Goal: Information Seeking & Learning: Check status

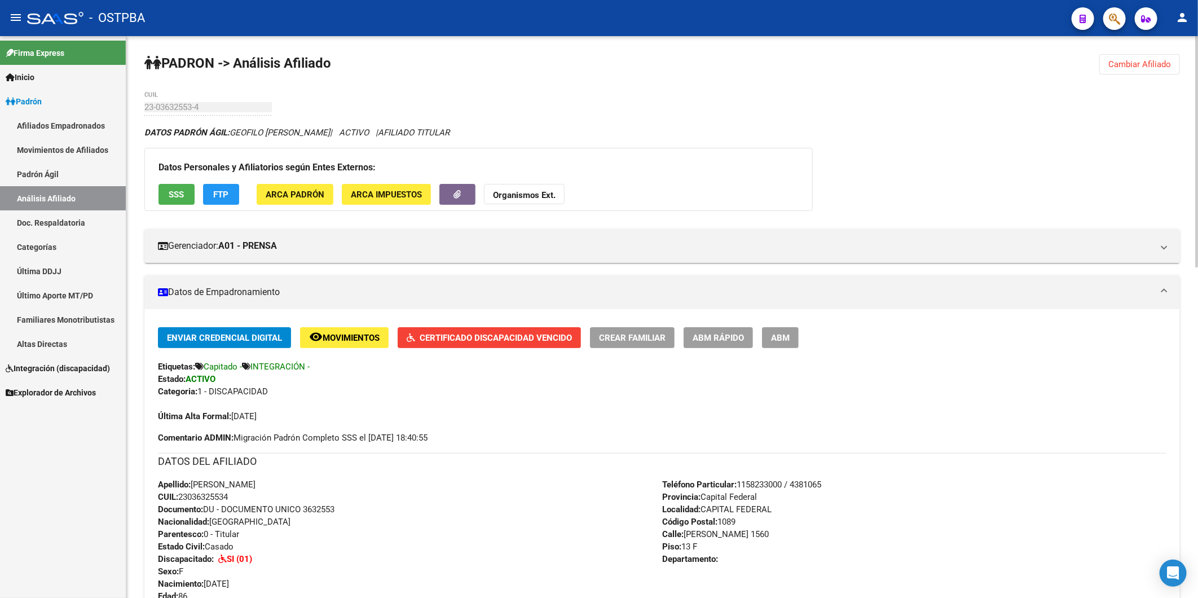
scroll to position [122, 0]
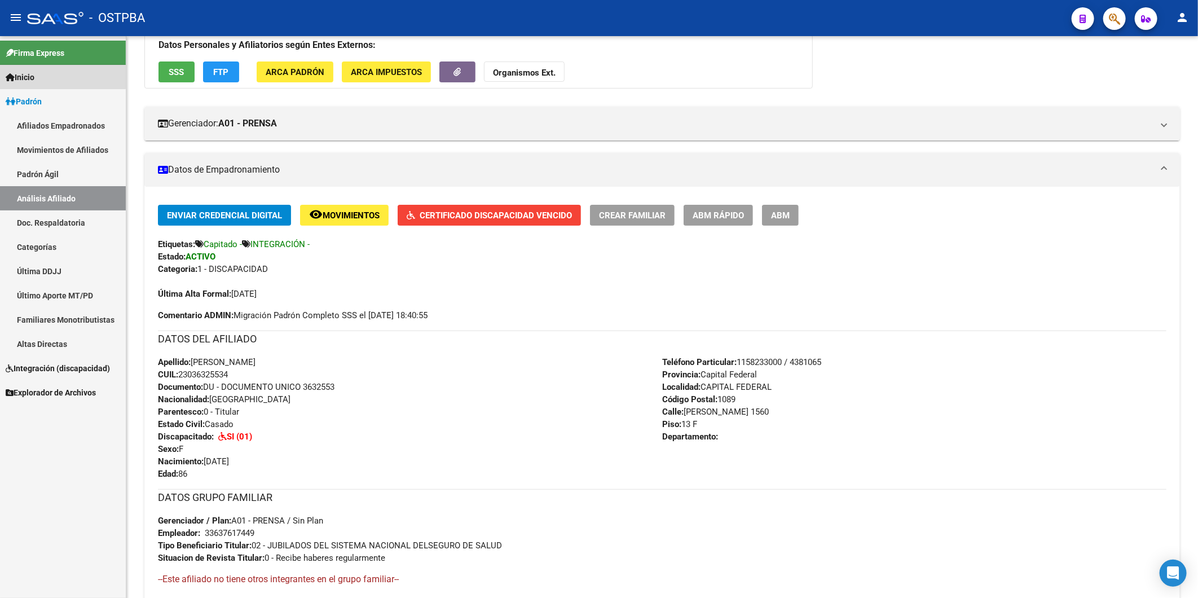
click at [29, 74] on span "Inicio" at bounding box center [20, 77] width 29 height 12
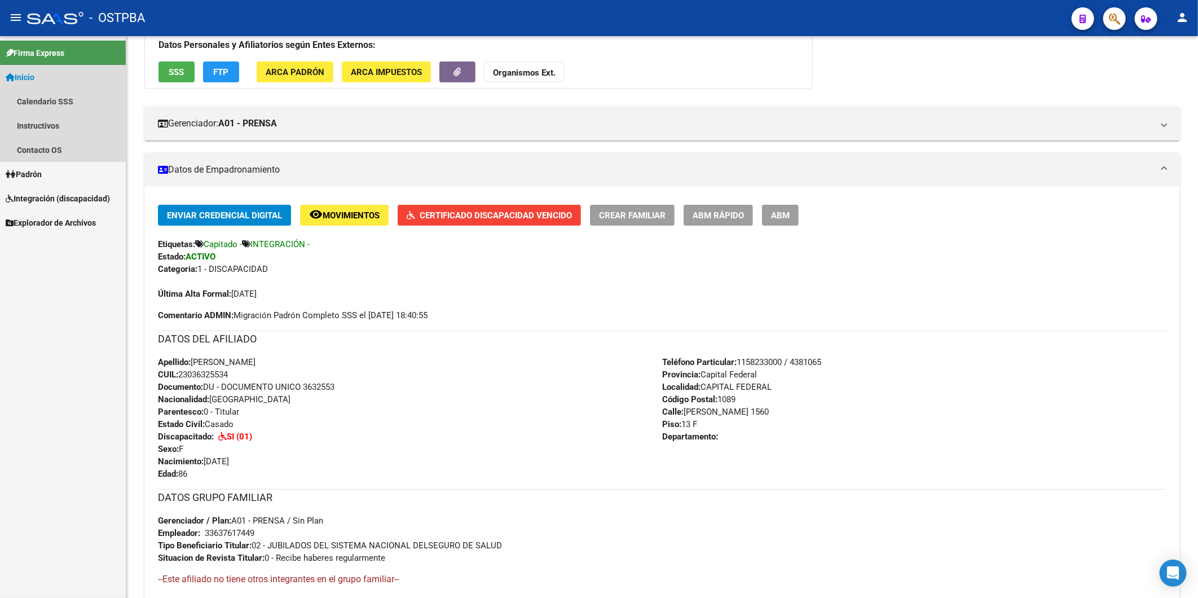
click at [25, 77] on span "Inicio" at bounding box center [20, 77] width 29 height 12
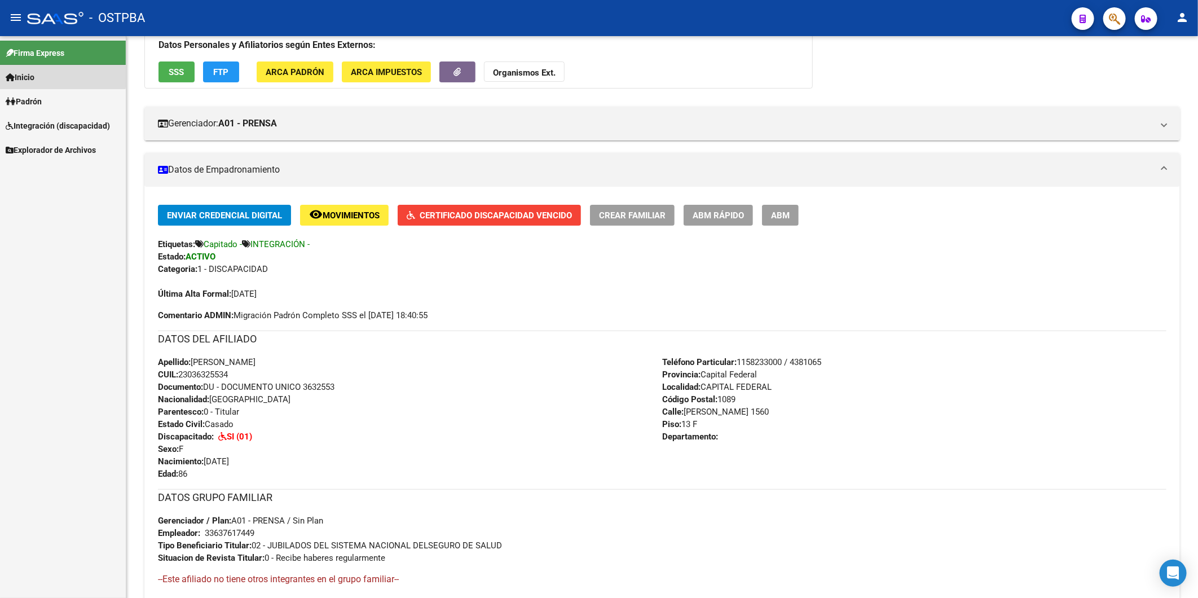
click at [25, 77] on span "Inicio" at bounding box center [20, 77] width 29 height 12
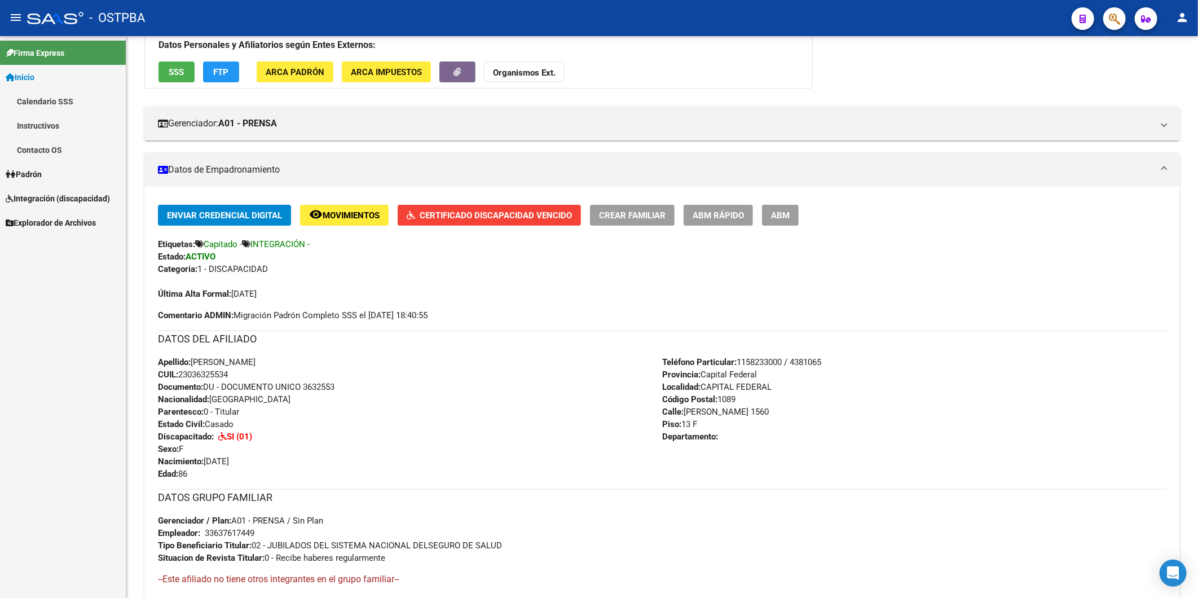
click at [19, 173] on span "Padrón" at bounding box center [24, 174] width 36 height 12
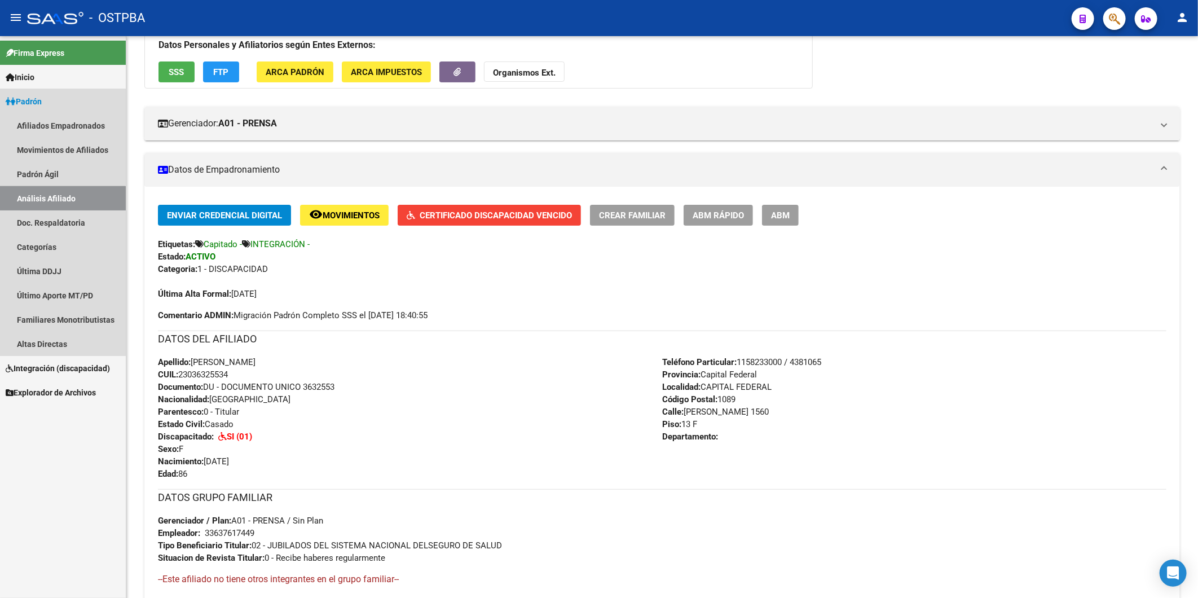
click at [37, 197] on link "Análisis Afiliado" at bounding box center [63, 198] width 126 height 24
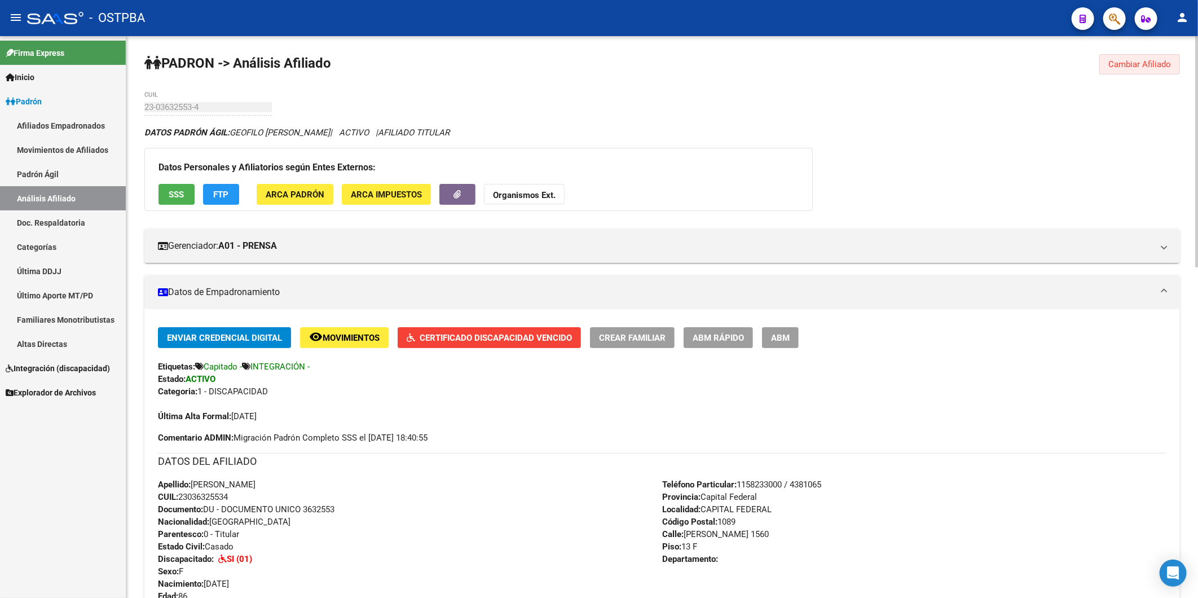
click at [1141, 68] on span "Cambiar Afiliado" at bounding box center [1139, 64] width 63 height 10
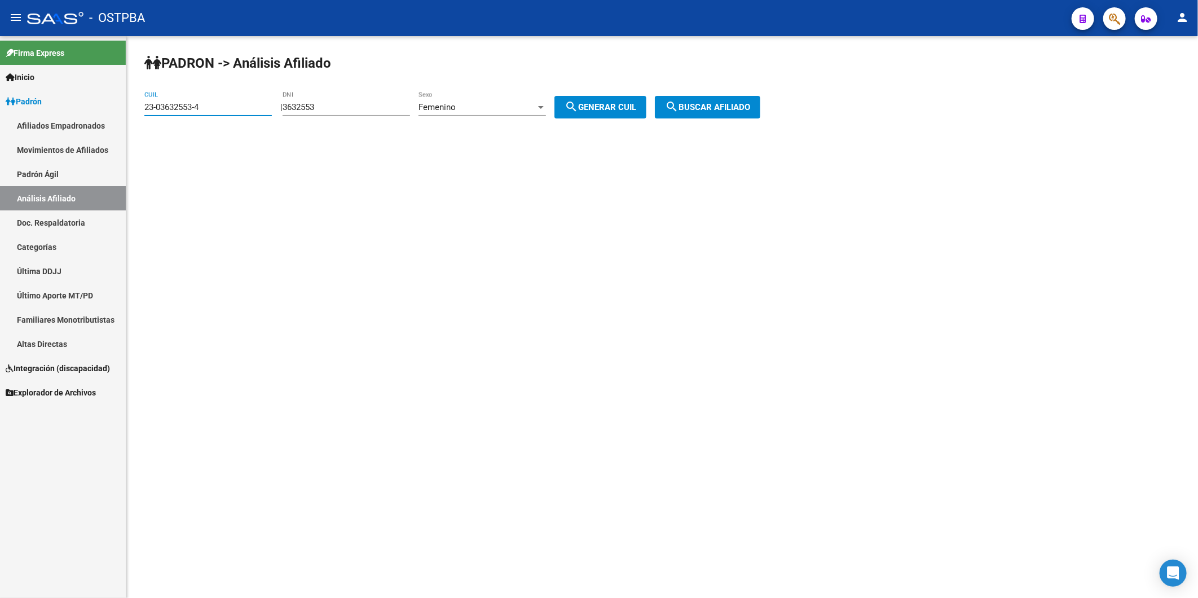
drag, startPoint x: 252, startPoint y: 104, endPoint x: 151, endPoint y: 104, distance: 101.0
click at [151, 104] on input "23-03632553-4" at bounding box center [207, 107] width 127 height 10
type input "2"
click at [750, 111] on span "search Buscar afiliado" at bounding box center [707, 107] width 85 height 10
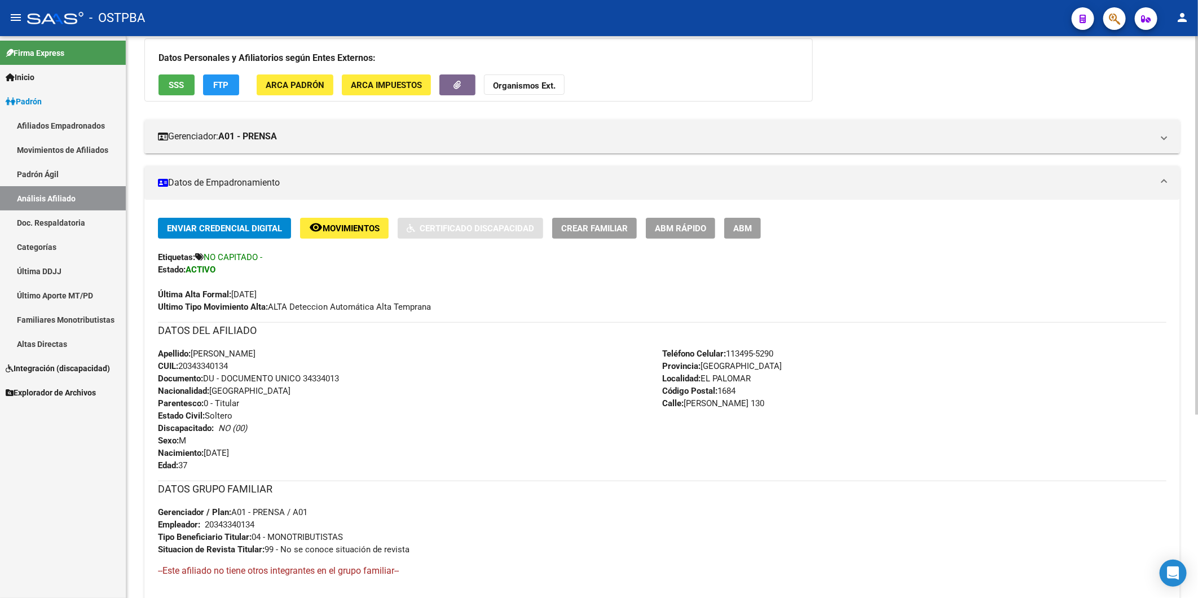
scroll to position [272, 0]
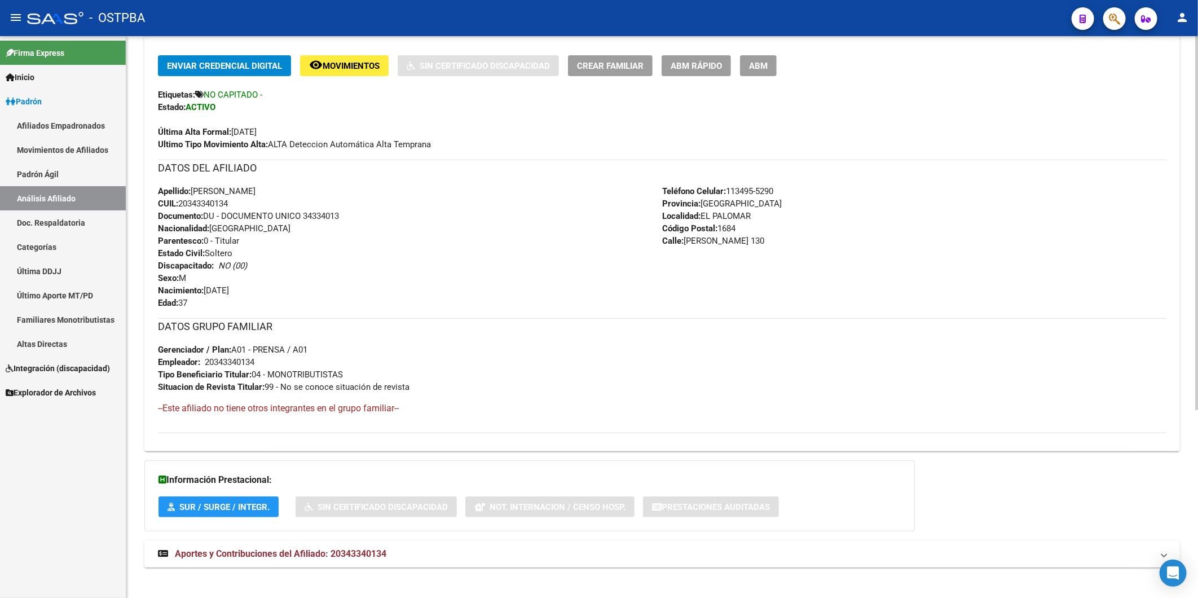
click at [366, 548] on span "Aportes y Contribuciones del Afiliado: 20343340134" at bounding box center [281, 553] width 212 height 11
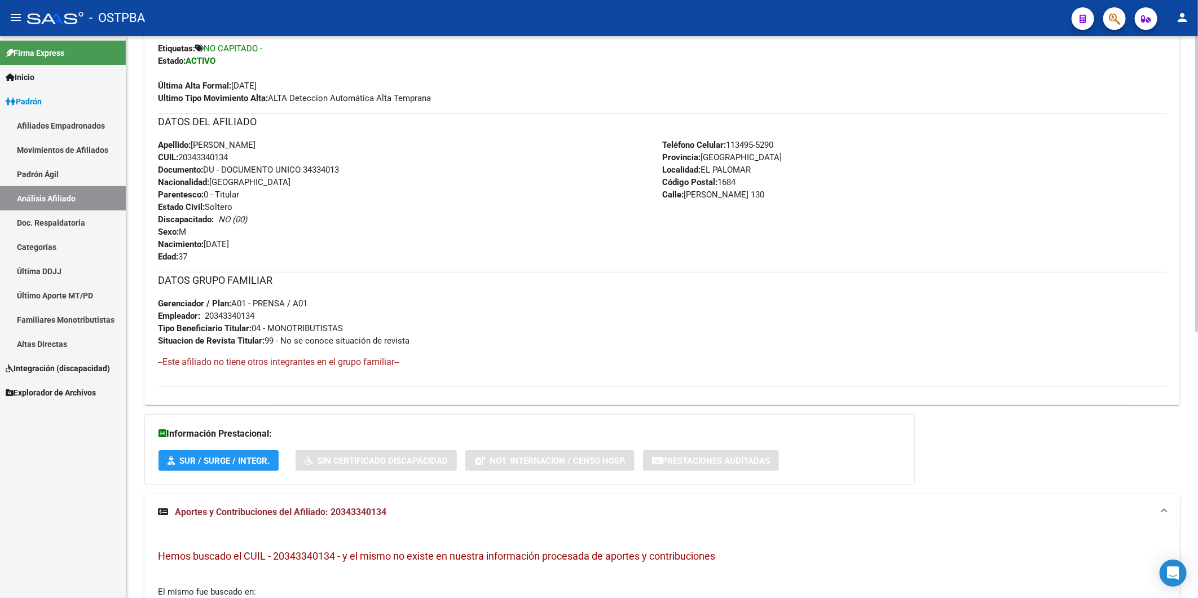
scroll to position [0, 0]
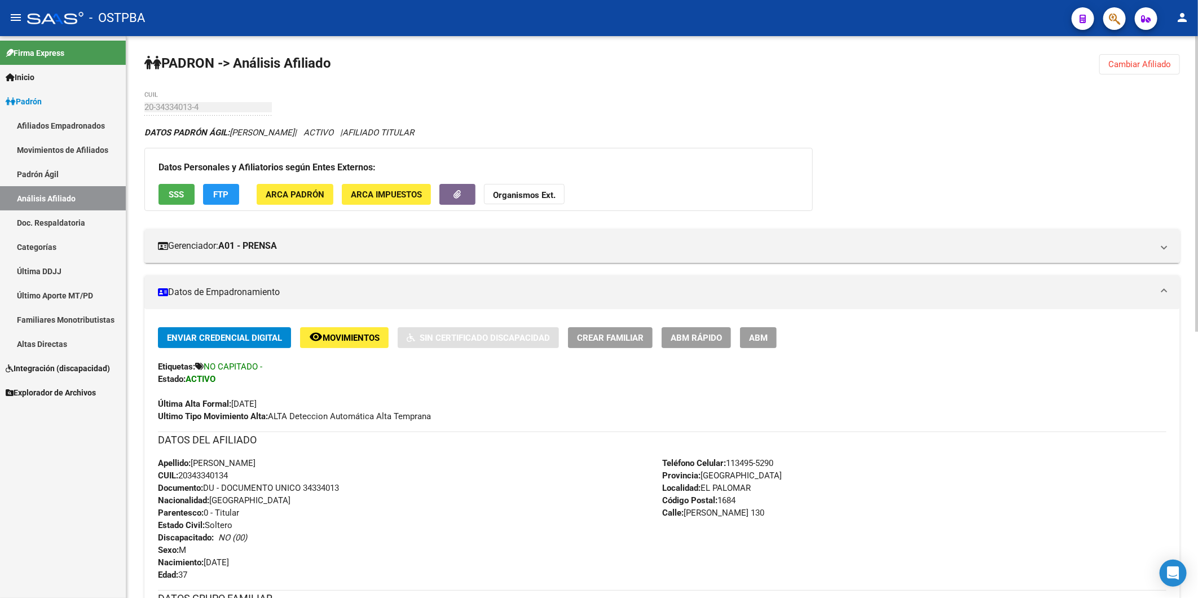
drag, startPoint x: 1143, startPoint y: 51, endPoint x: 1141, endPoint y: 64, distance: 13.2
click at [1143, 58] on div "PADRON -> Análisis Afiliado Cambiar Afiliado 20-34334013-4 CUIL DATOS PADRÓN ÁG…" at bounding box center [662, 569] width 1072 height 1067
click at [1141, 64] on span "Cambiar Afiliado" at bounding box center [1139, 64] width 63 height 10
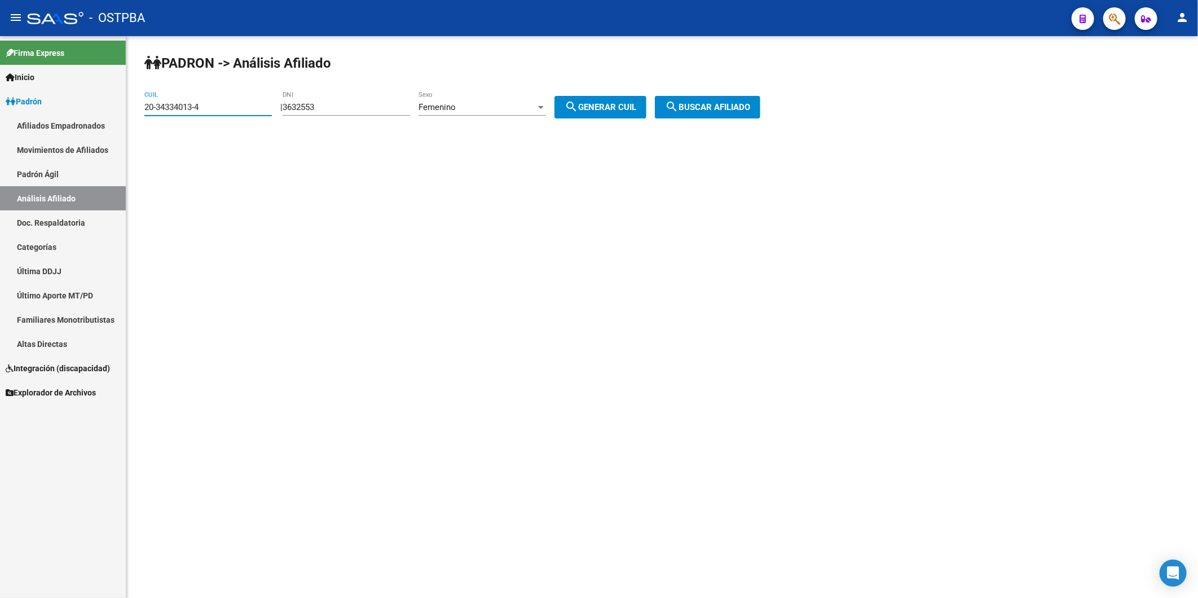
drag, startPoint x: 225, startPoint y: 103, endPoint x: 100, endPoint y: 119, distance: 125.7
click at [100, 119] on mat-sidenav-container "Firma Express Inicio Calendario SSS Instructivos Contacto OS Padrón Afiliados E…" at bounding box center [599, 317] width 1198 height 562
click at [716, 103] on span "search Buscar afiliado" at bounding box center [707, 107] width 85 height 10
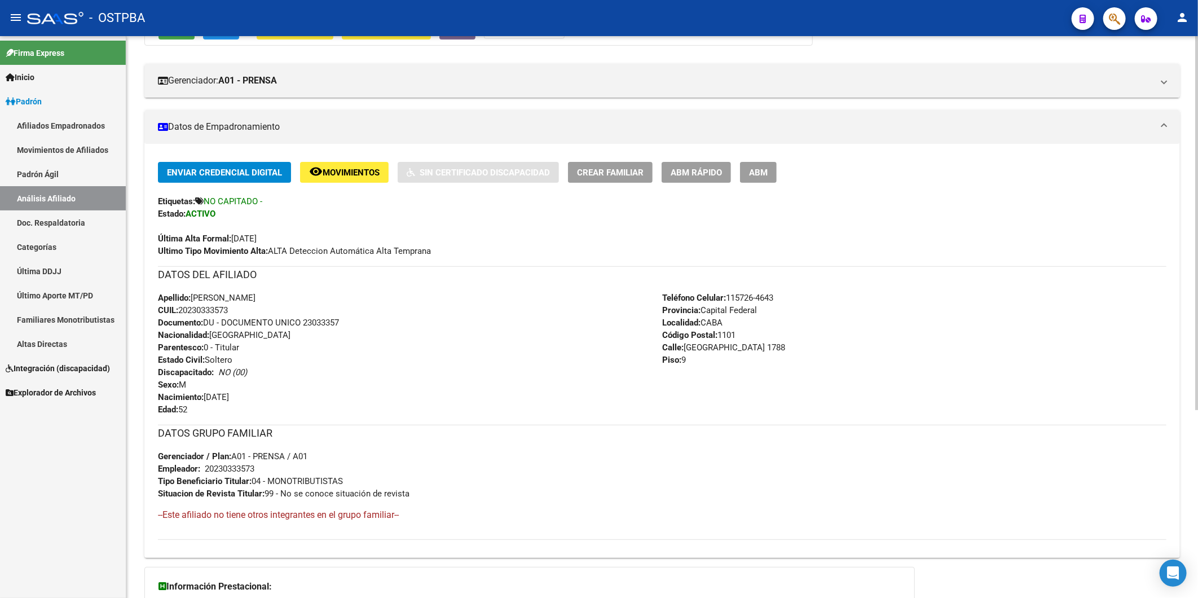
scroll to position [282, 0]
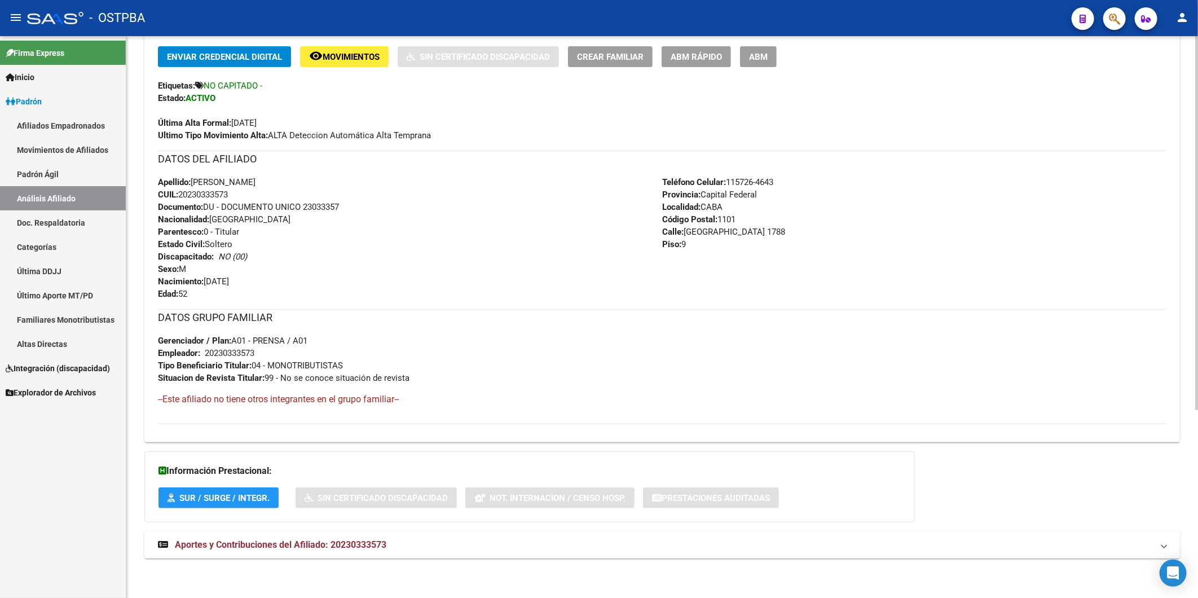
click at [328, 540] on span "Aportes y Contribuciones del Afiliado: 20230333573" at bounding box center [281, 544] width 212 height 11
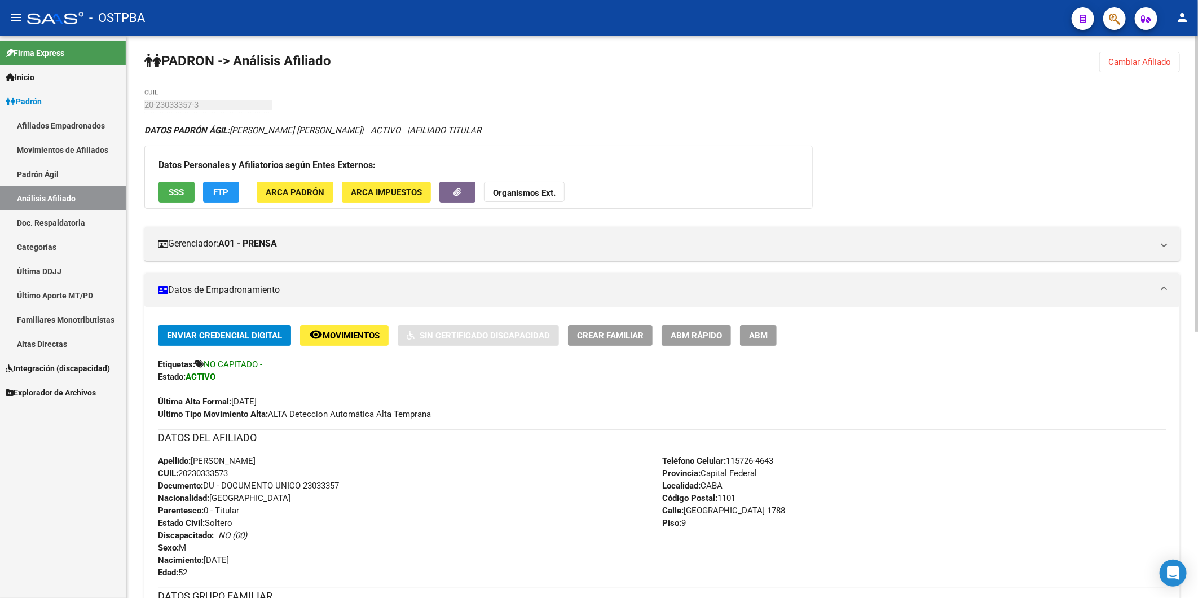
scroll to position [0, 0]
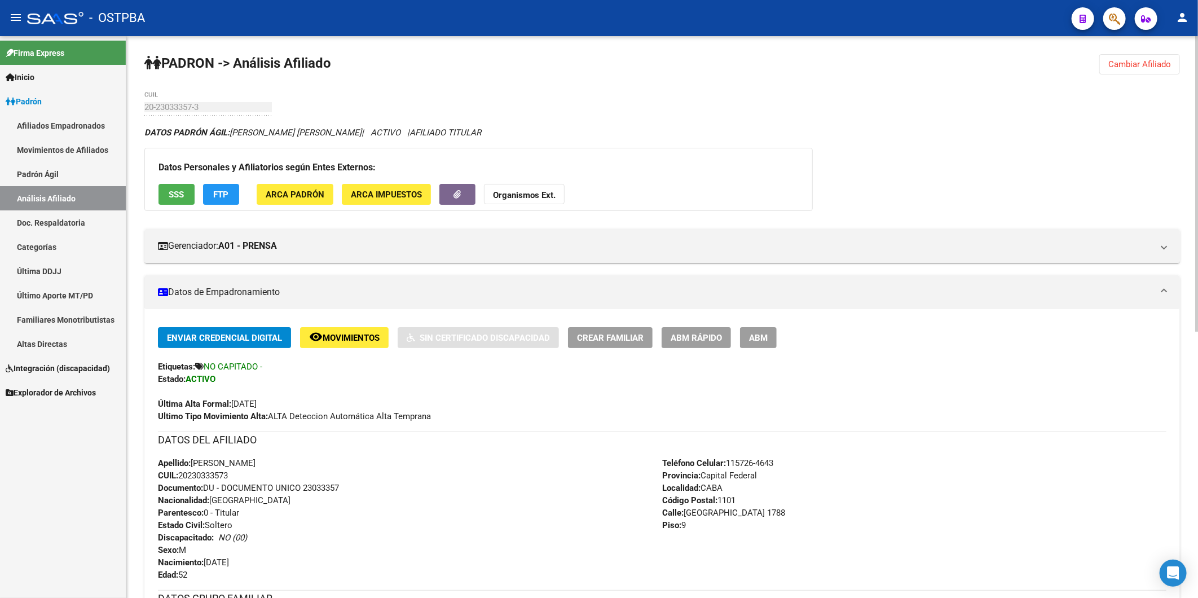
click at [1169, 58] on button "Cambiar Afiliado" at bounding box center [1139, 64] width 81 height 20
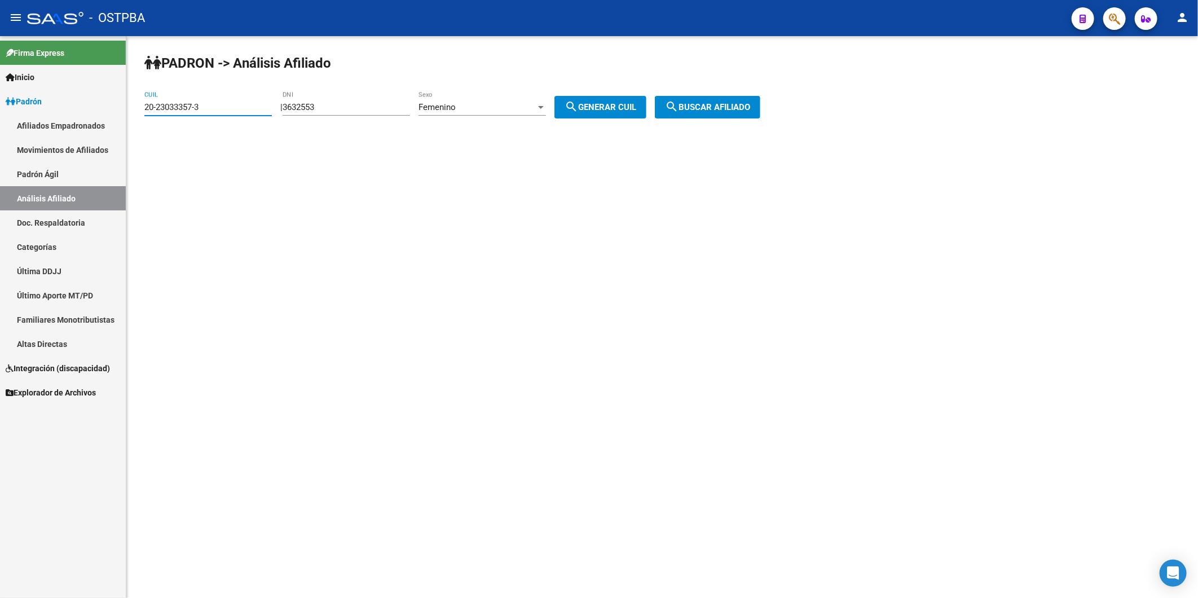
drag, startPoint x: 243, startPoint y: 103, endPoint x: 77, endPoint y: 108, distance: 165.9
click at [77, 108] on mat-sidenav-container "Firma Express Inicio Calendario SSS Instructivos Contacto OS Padrón Afiliados E…" at bounding box center [599, 317] width 1198 height 562
click at [759, 114] on button "search Buscar afiliado" at bounding box center [707, 107] width 105 height 23
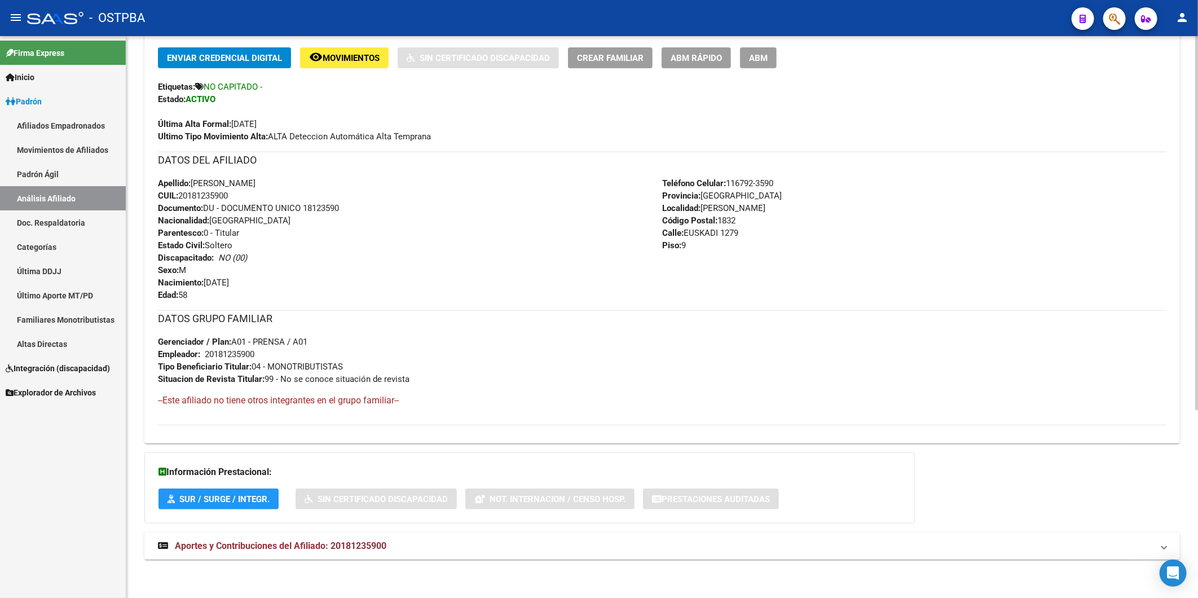
scroll to position [282, 0]
click at [369, 543] on span "Aportes y Contribuciones del Afiliado: 20181235900" at bounding box center [281, 544] width 212 height 11
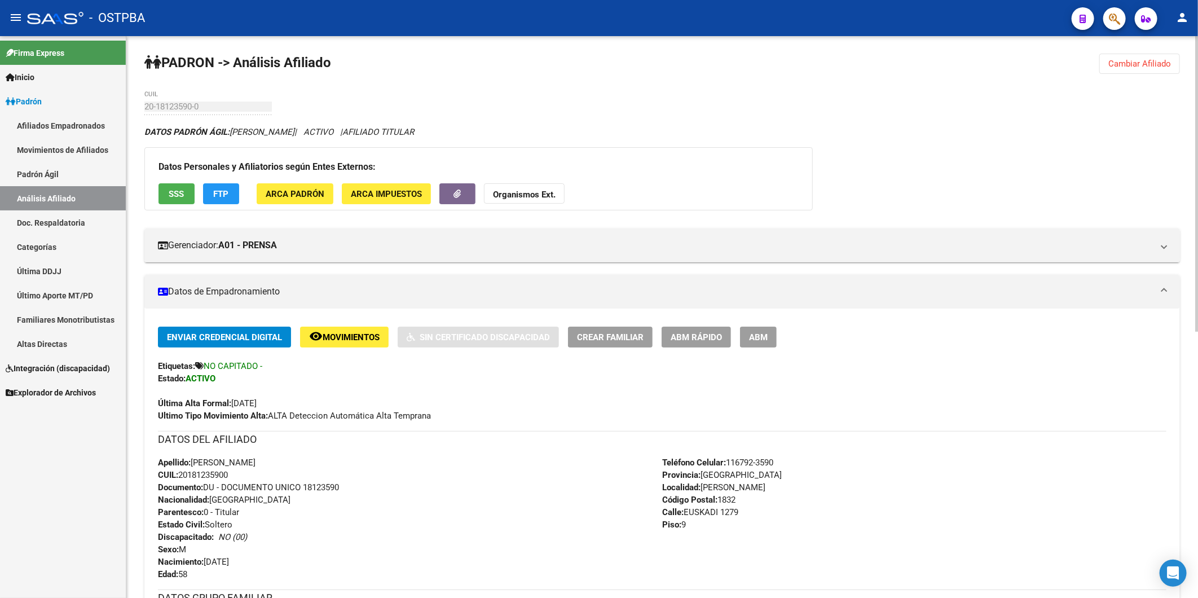
scroll to position [0, 0]
click at [1129, 65] on span "Cambiar Afiliado" at bounding box center [1139, 64] width 63 height 10
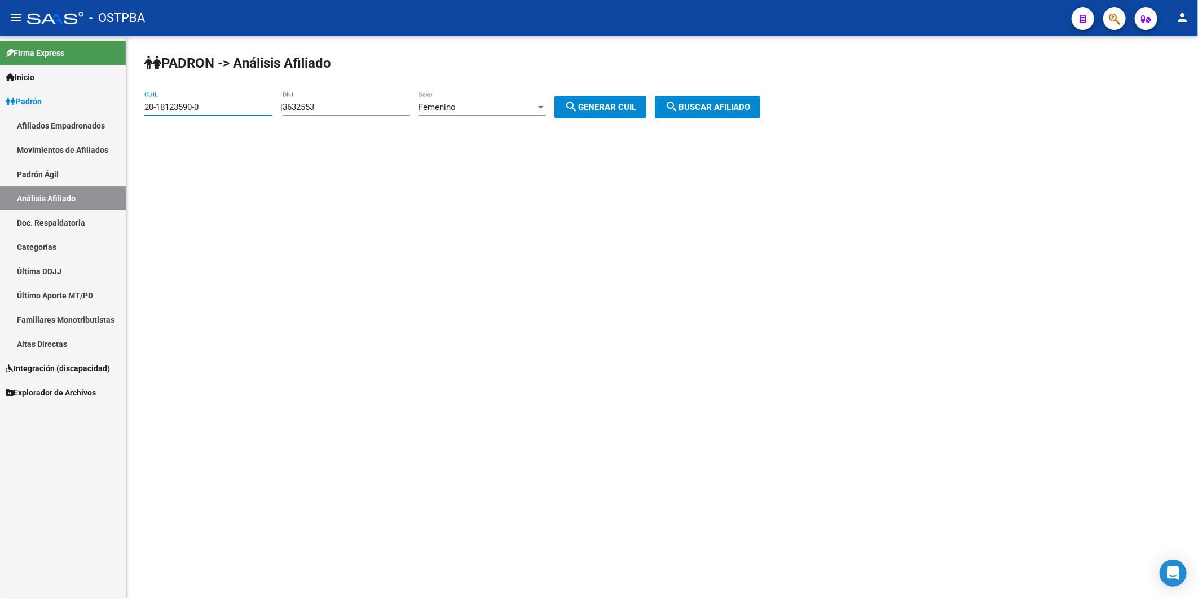
drag, startPoint x: 225, startPoint y: 105, endPoint x: 75, endPoint y: 115, distance: 149.8
click at [75, 115] on mat-sidenav-container "Firma Express Inicio Calendario SSS Instructivos Contacto OS Padrón Afiliados E…" at bounding box center [599, 317] width 1198 height 562
click at [760, 106] on button "search Buscar afiliado" at bounding box center [707, 107] width 105 height 23
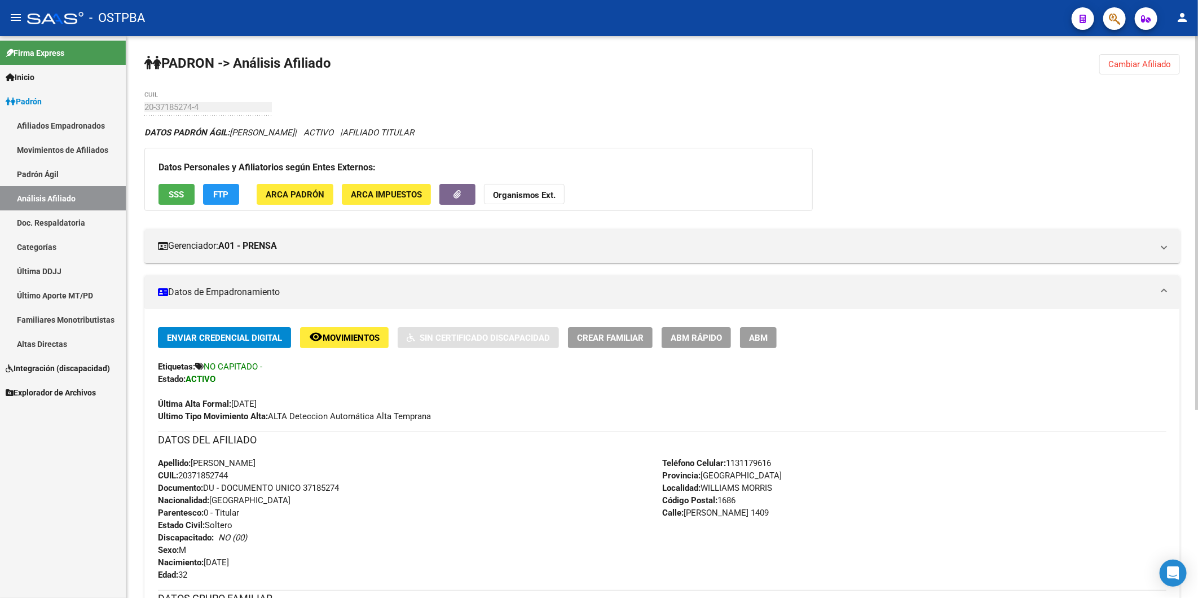
scroll to position [282, 0]
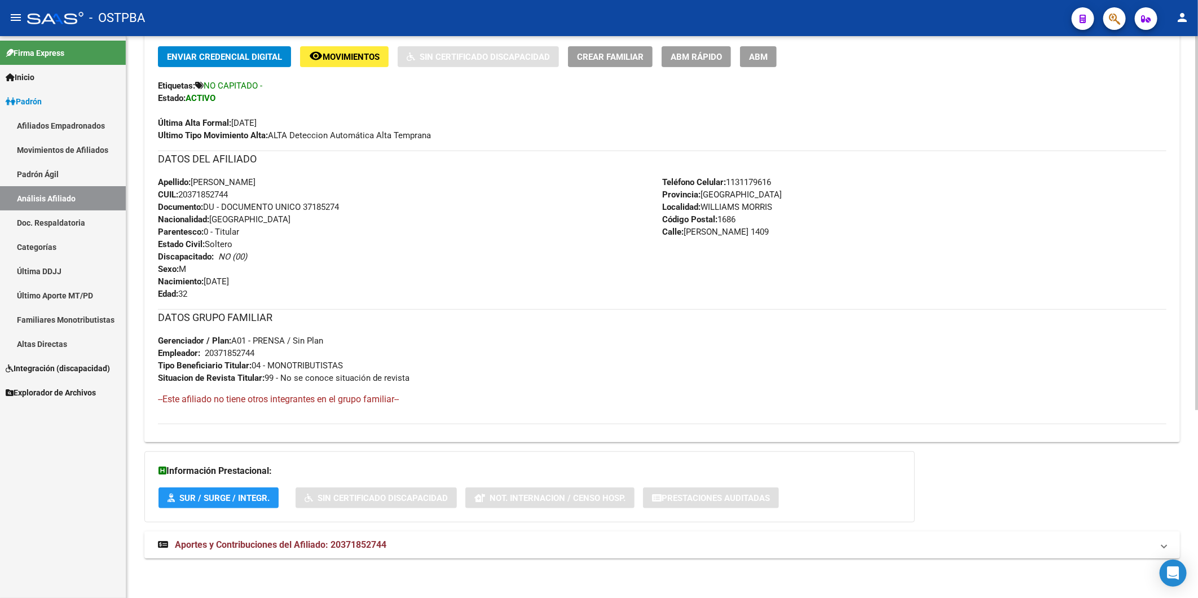
click at [359, 549] on span "Aportes y Contribuciones del Afiliado: 20371852744" at bounding box center [281, 544] width 212 height 11
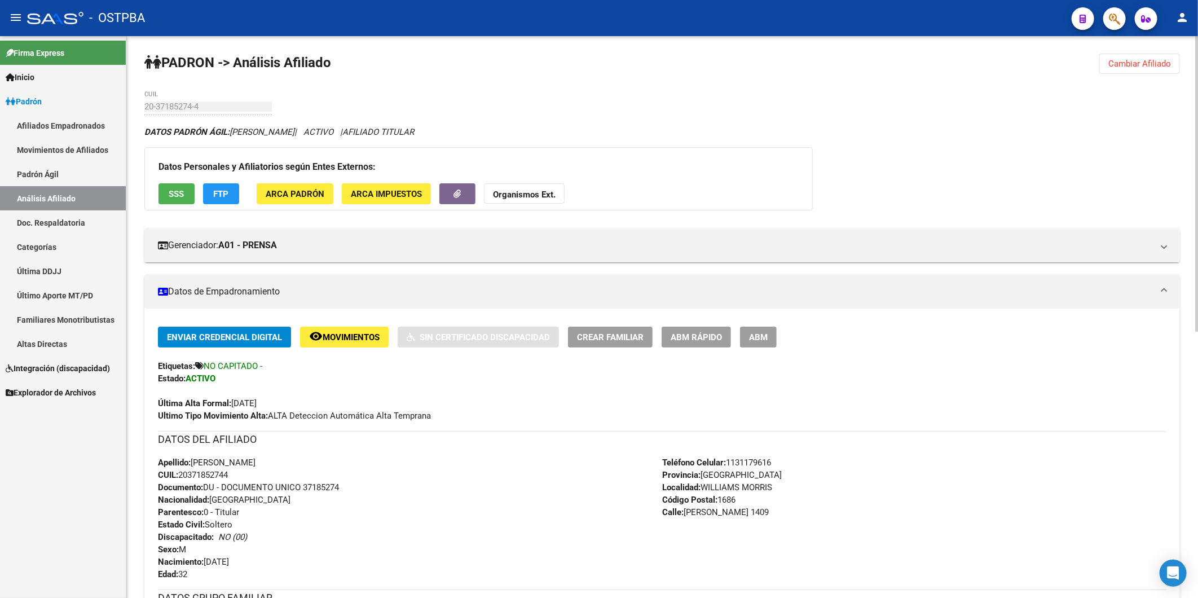
scroll to position [0, 0]
click at [1137, 61] on span "Cambiar Afiliado" at bounding box center [1139, 64] width 63 height 10
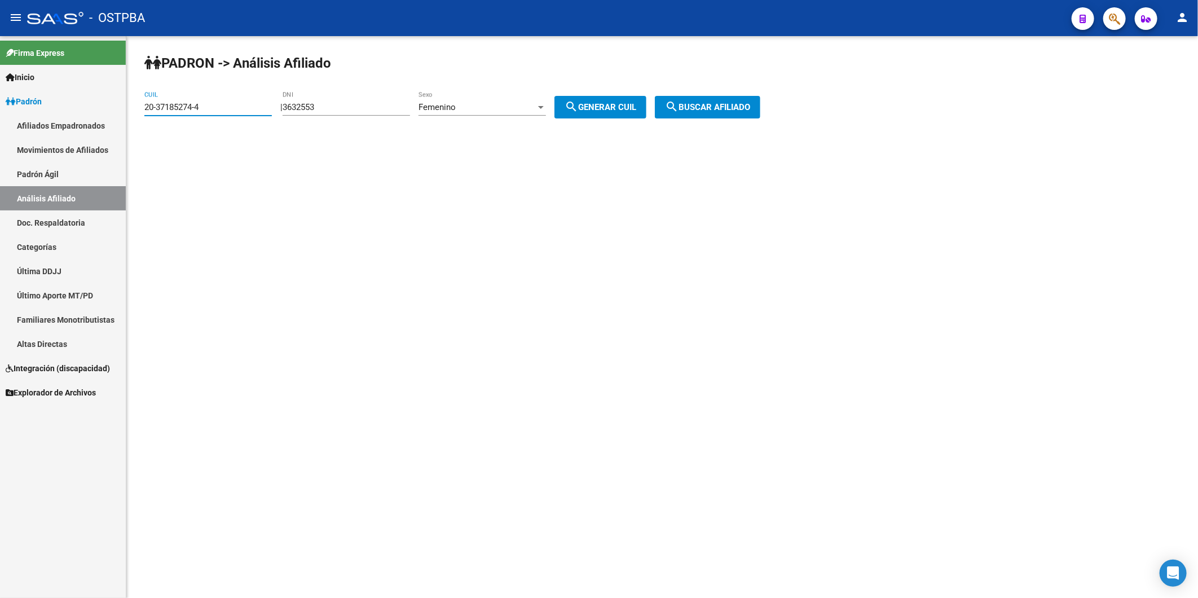
drag, startPoint x: 211, startPoint y: 105, endPoint x: 60, endPoint y: 117, distance: 151.0
click at [60, 117] on mat-sidenav-container "Firma Express Inicio Calendario SSS Instructivos Contacto OS Padrón Afiliados E…" at bounding box center [599, 317] width 1198 height 562
type input "20-95403467-5"
click at [760, 113] on button "search Buscar afiliado" at bounding box center [707, 107] width 105 height 23
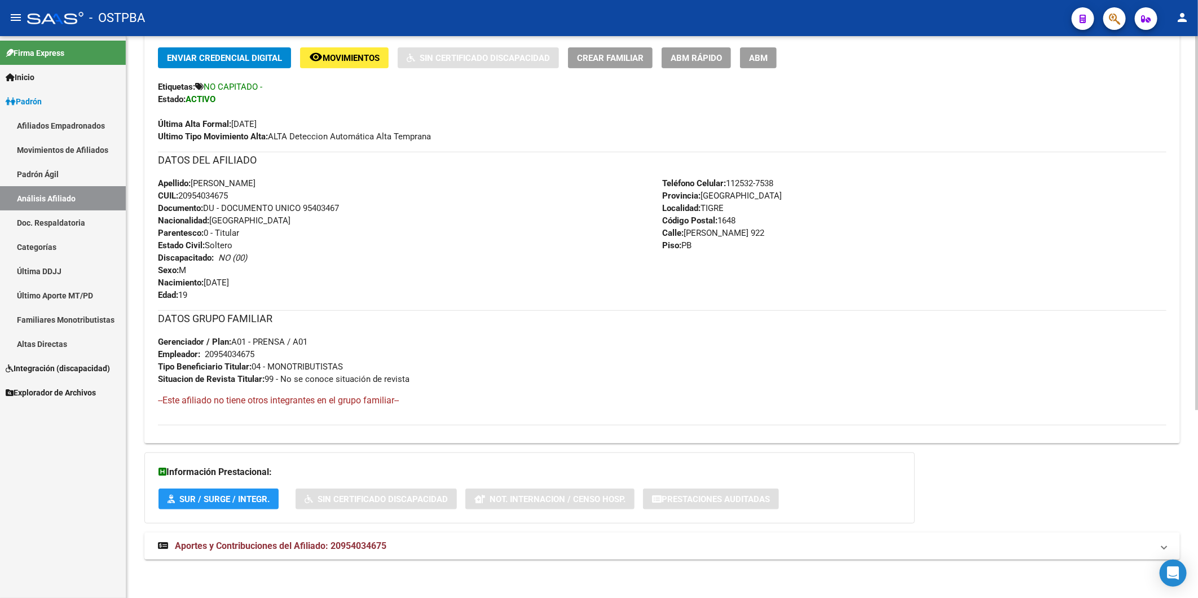
scroll to position [282, 0]
click at [378, 539] on span "Aportes y Contribuciones del Afiliado: 20954034675" at bounding box center [281, 544] width 212 height 11
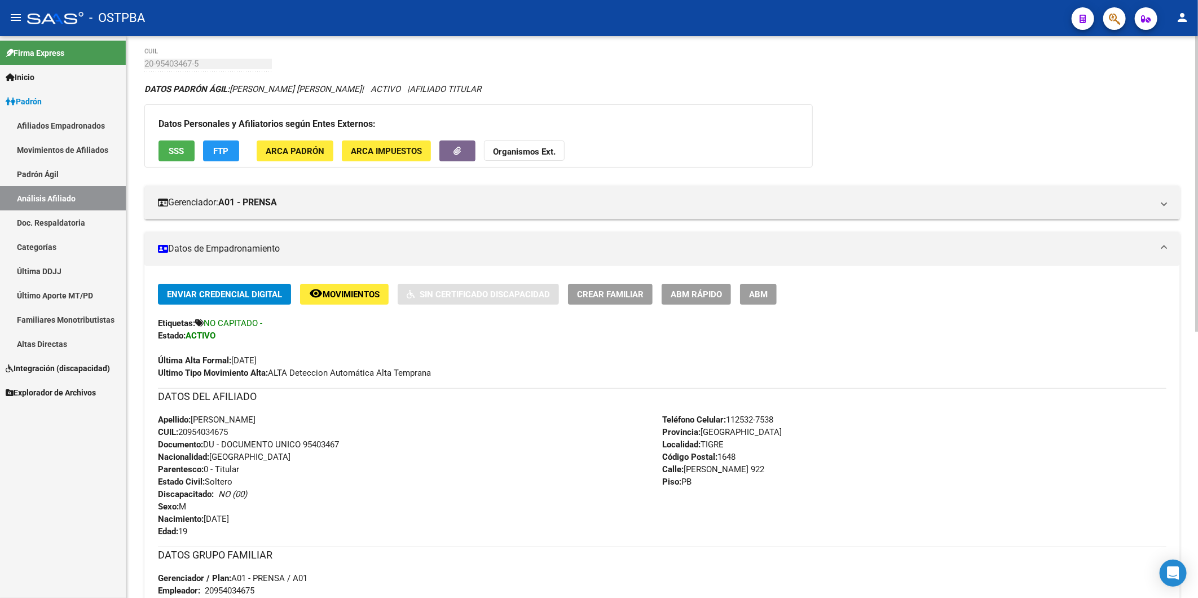
scroll to position [0, 0]
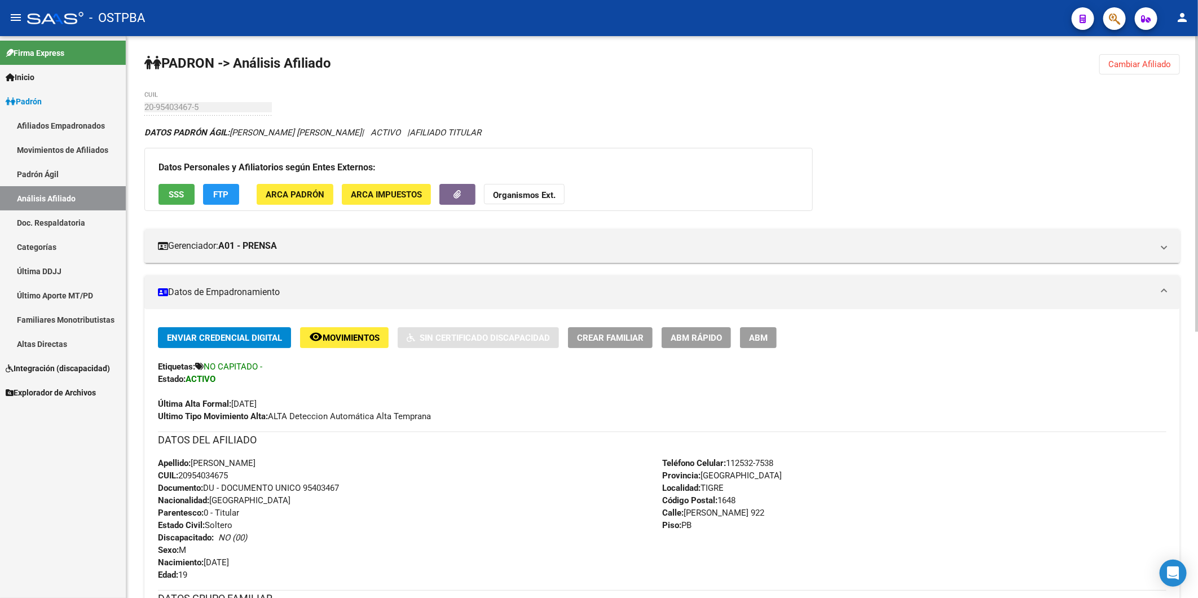
click at [1124, 59] on span "Cambiar Afiliado" at bounding box center [1139, 64] width 63 height 10
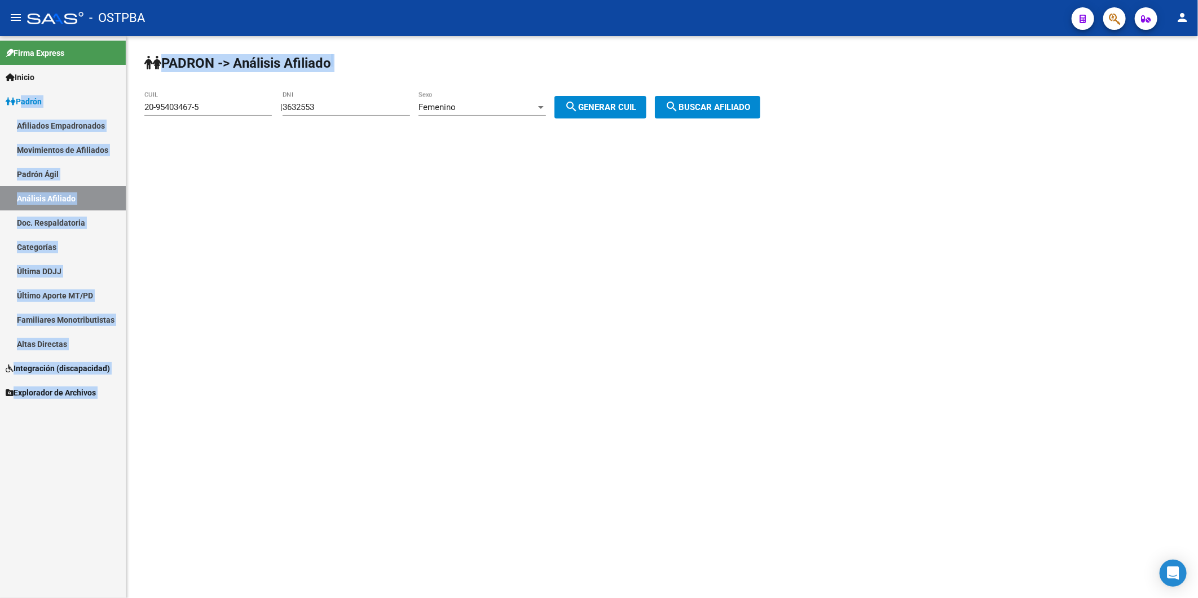
drag, startPoint x: 247, startPoint y: 100, endPoint x: 17, endPoint y: 111, distance: 229.3
click at [17, 111] on mat-sidenav-container "Firma Express Inicio Calendario SSS Instructivos Contacto OS Padrón Afiliados E…" at bounding box center [599, 317] width 1198 height 562
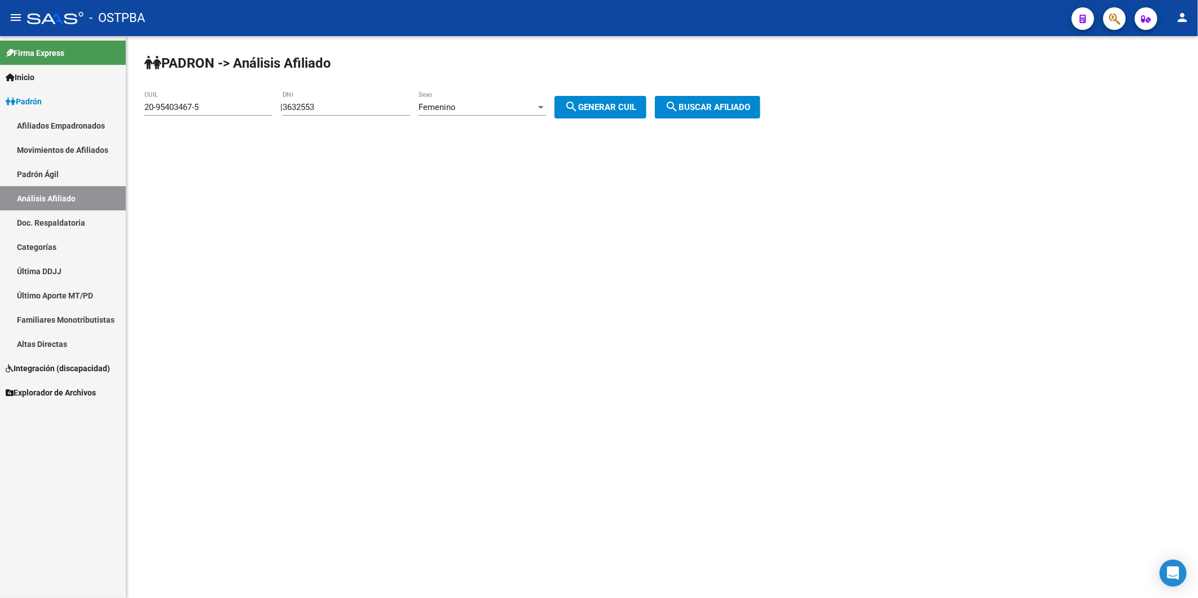
drag, startPoint x: 17, startPoint y: 111, endPoint x: 249, endPoint y: 108, distance: 231.9
click at [249, 108] on input "20-95403467-5" at bounding box center [207, 107] width 127 height 10
drag, startPoint x: 226, startPoint y: 106, endPoint x: 132, endPoint y: 112, distance: 93.8
click at [132, 112] on div "PADRON -> Análisis Afiliado 20-95403467-5 CUIL | 3632553 DNI Femenino Sexo sear…" at bounding box center [662, 95] width 1072 height 118
type input "20-26162078-3"
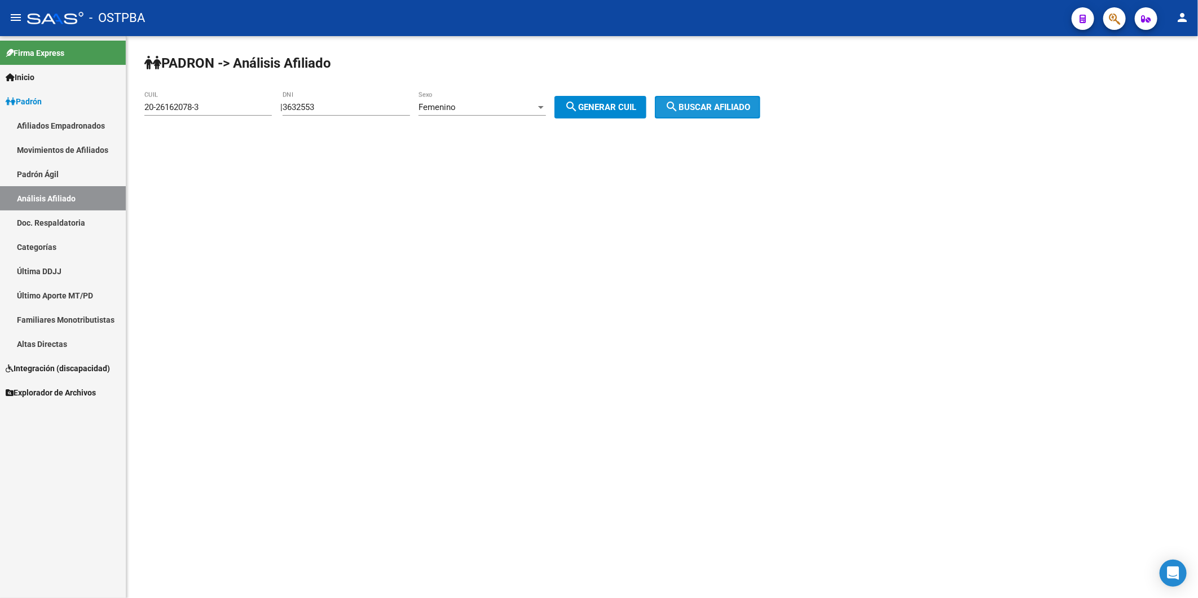
click at [722, 106] on span "search Buscar afiliado" at bounding box center [707, 107] width 85 height 10
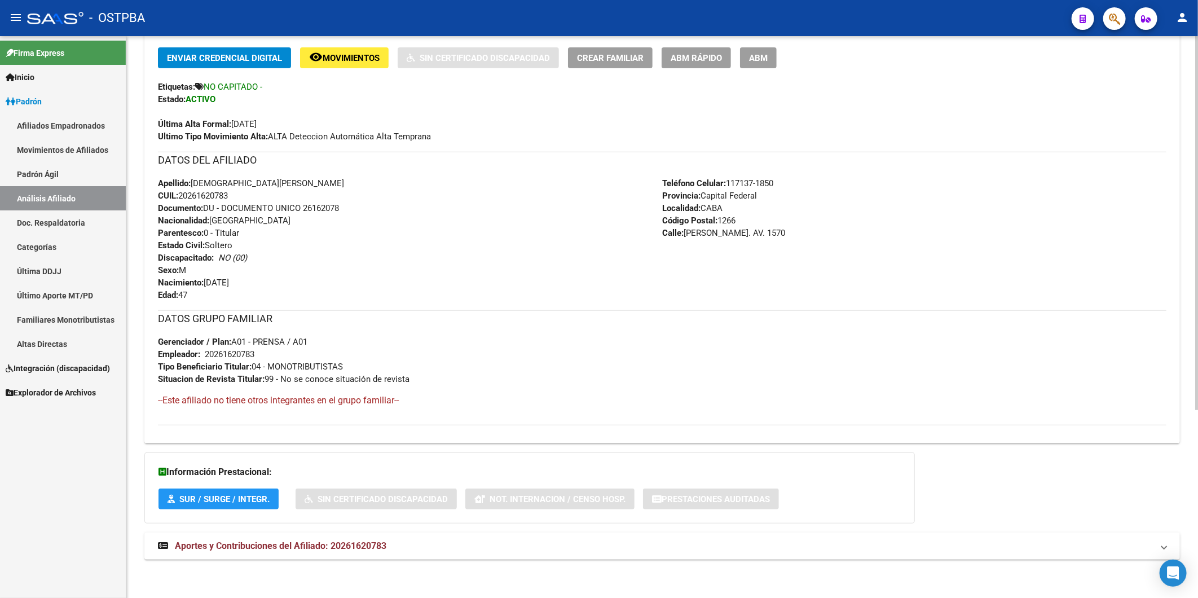
scroll to position [282, 0]
drag, startPoint x: 240, startPoint y: 195, endPoint x: 182, endPoint y: 197, distance: 57.6
click at [182, 197] on div "Apellido: [PERSON_NAME] CUIL: 20261620783 Documento: DU - DOCUMENTO UNICO 26162…" at bounding box center [410, 238] width 504 height 124
copy span "20261620783"
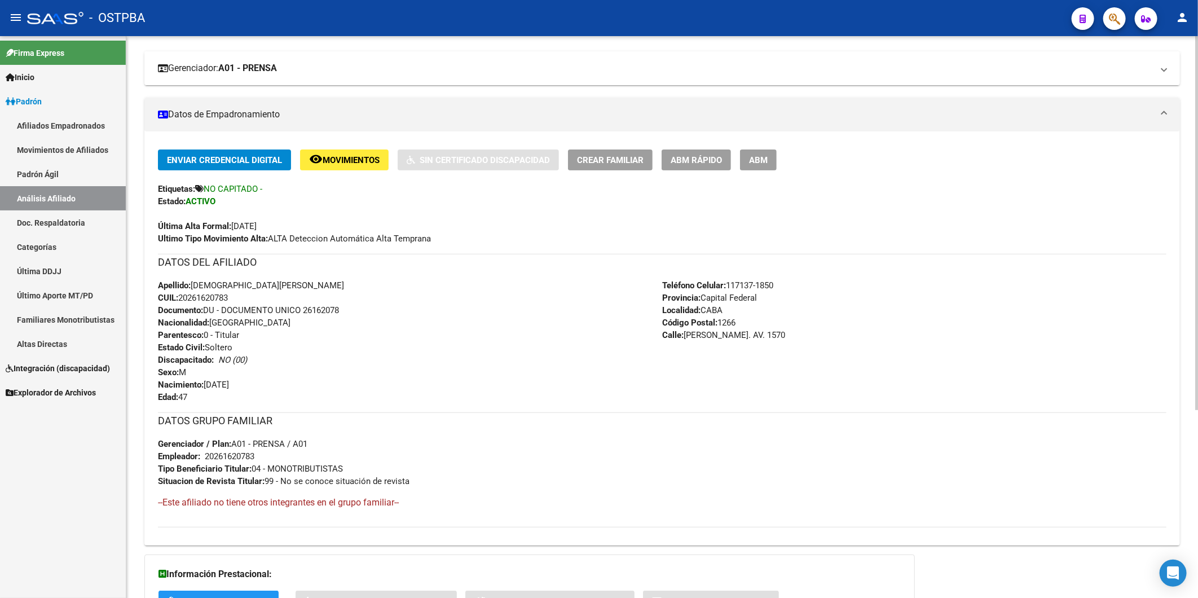
scroll to position [0, 0]
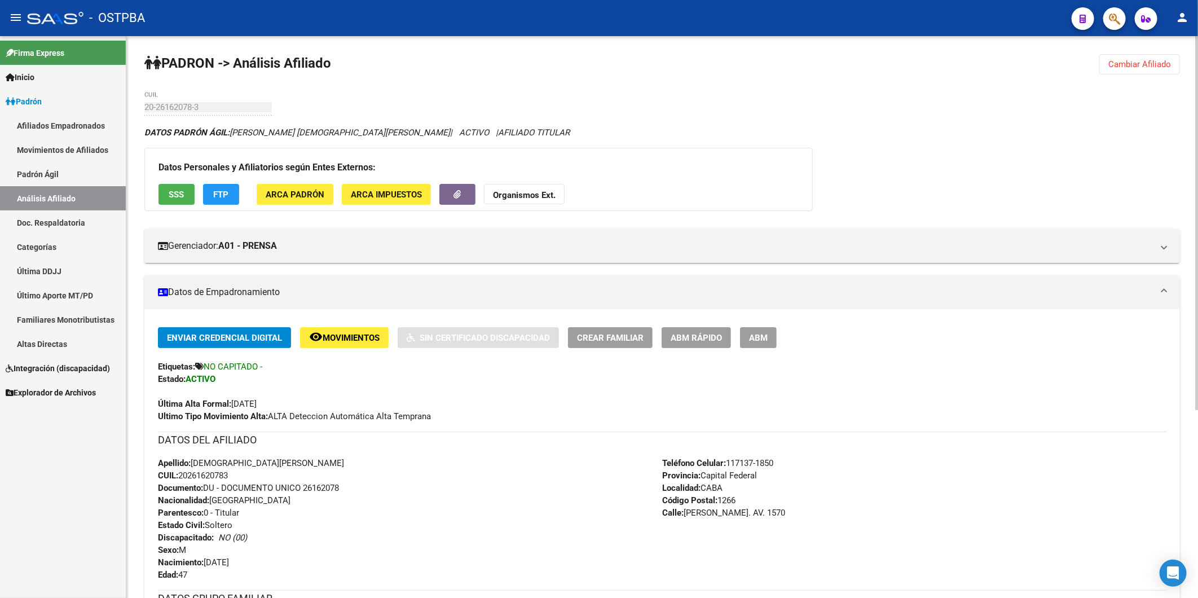
drag, startPoint x: 522, startPoint y: 182, endPoint x: 526, endPoint y: 198, distance: 16.3
click at [522, 186] on div "Datos Personales y Afiliatorios según Entes Externos: SSS FTP ARCA Padrón ARCA …" at bounding box center [478, 179] width 668 height 63
click at [526, 198] on strong "Organismos Ext." at bounding box center [524, 195] width 63 height 10
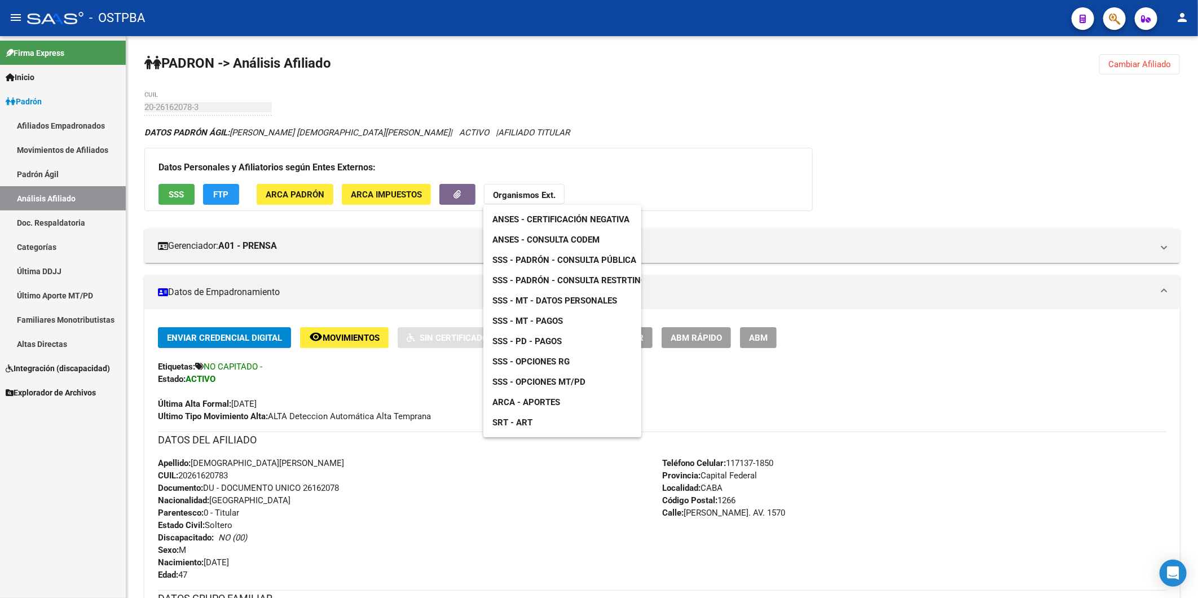
click at [561, 297] on span "SSS - MT - Datos Personales" at bounding box center [554, 301] width 125 height 10
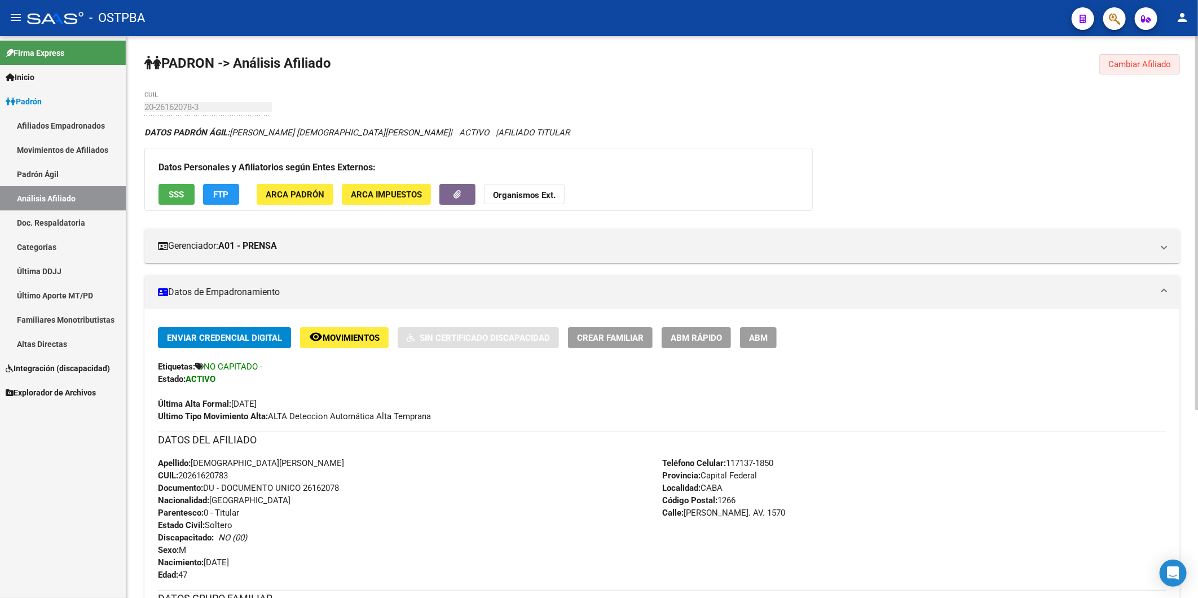
click at [1147, 69] on button "Cambiar Afiliado" at bounding box center [1139, 64] width 81 height 20
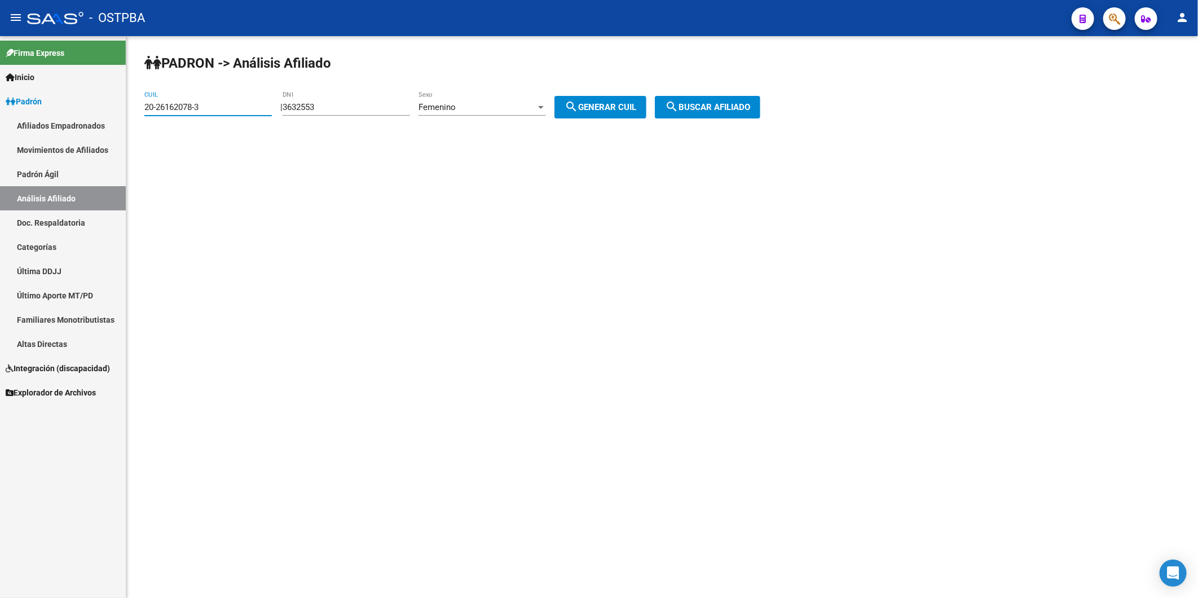
drag, startPoint x: 216, startPoint y: 107, endPoint x: 131, endPoint y: 110, distance: 85.2
click at [131, 110] on div "PADRON -> Análisis Afiliado 20-26162078-3 CUIL | 3632553 DNI Femenino Sexo sear…" at bounding box center [662, 95] width 1072 height 118
drag, startPoint x: 371, startPoint y: 99, endPoint x: 363, endPoint y: 103, distance: 8.1
click at [369, 100] on div "3632553 DNI" at bounding box center [346, 103] width 127 height 24
drag, startPoint x: 362, startPoint y: 103, endPoint x: 284, endPoint y: 106, distance: 77.9
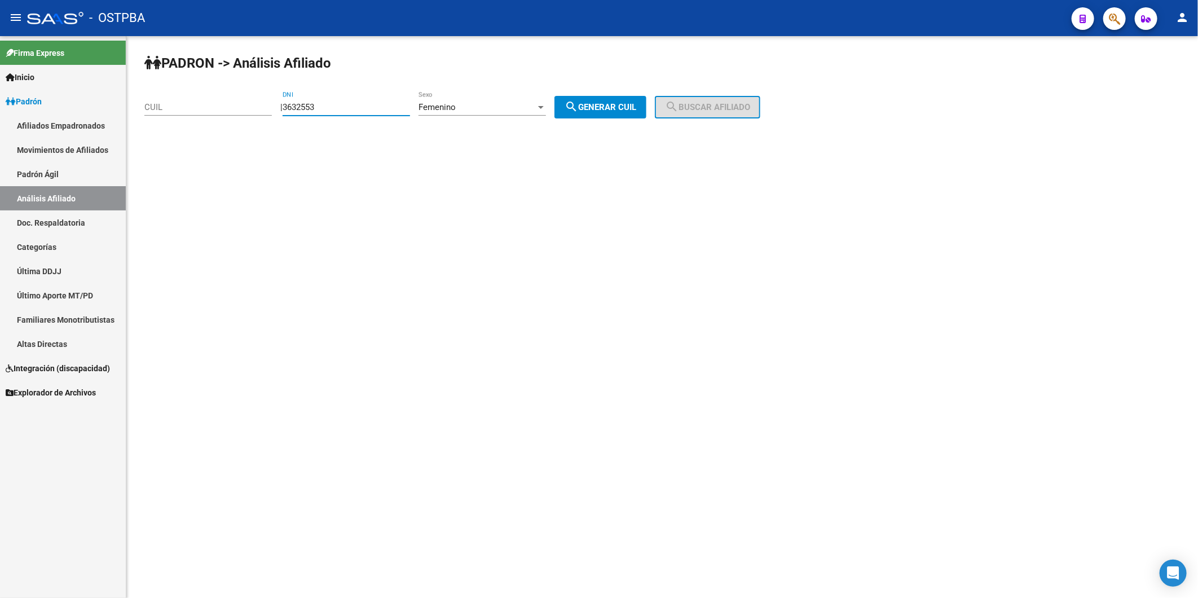
click at [284, 106] on div "| 3632553 DNI Femenino Sexo search Generar CUIL" at bounding box center [467, 107] width 375 height 10
type input "23843113"
click at [544, 106] on div at bounding box center [541, 107] width 6 height 3
click at [544, 85] on span "Masculino" at bounding box center [494, 81] width 127 height 25
drag, startPoint x: 607, startPoint y: 109, endPoint x: 712, endPoint y: 99, distance: 106.0
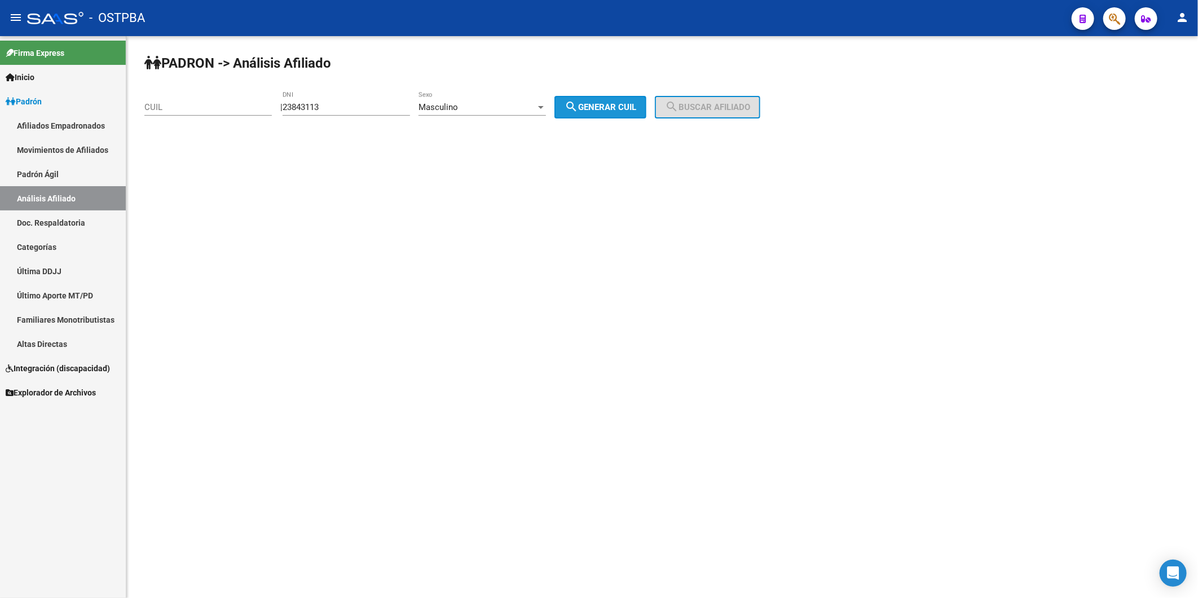
click at [633, 105] on span "search Generar CUIL" at bounding box center [601, 107] width 72 height 10
type input "20-23843113-2"
click at [712, 99] on button "search Buscar afiliado" at bounding box center [707, 107] width 105 height 23
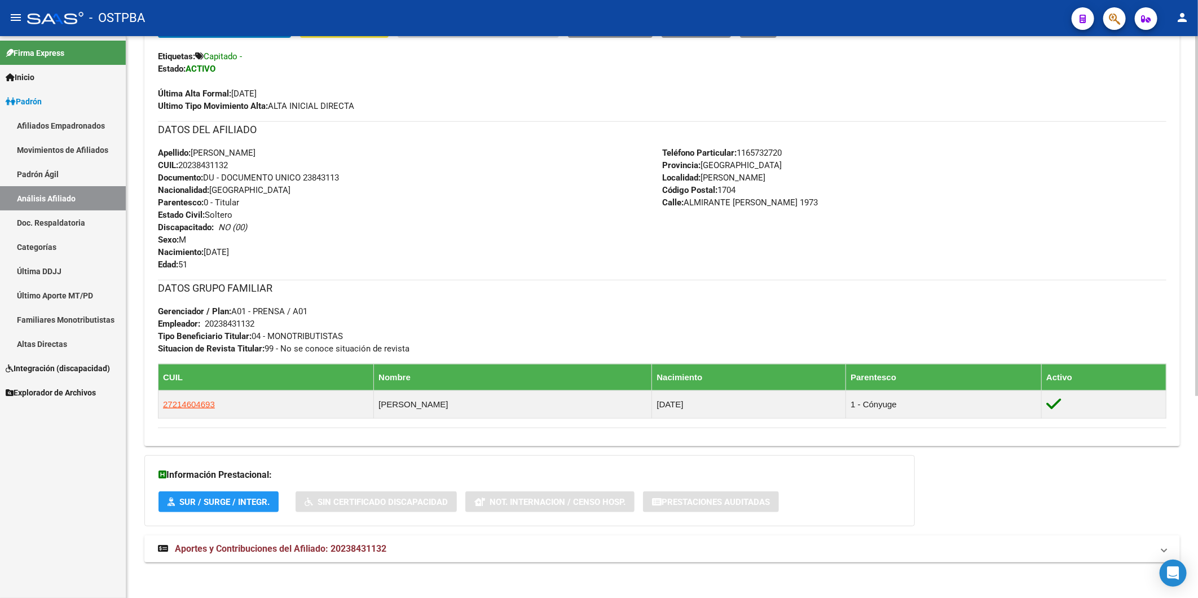
scroll to position [315, 0]
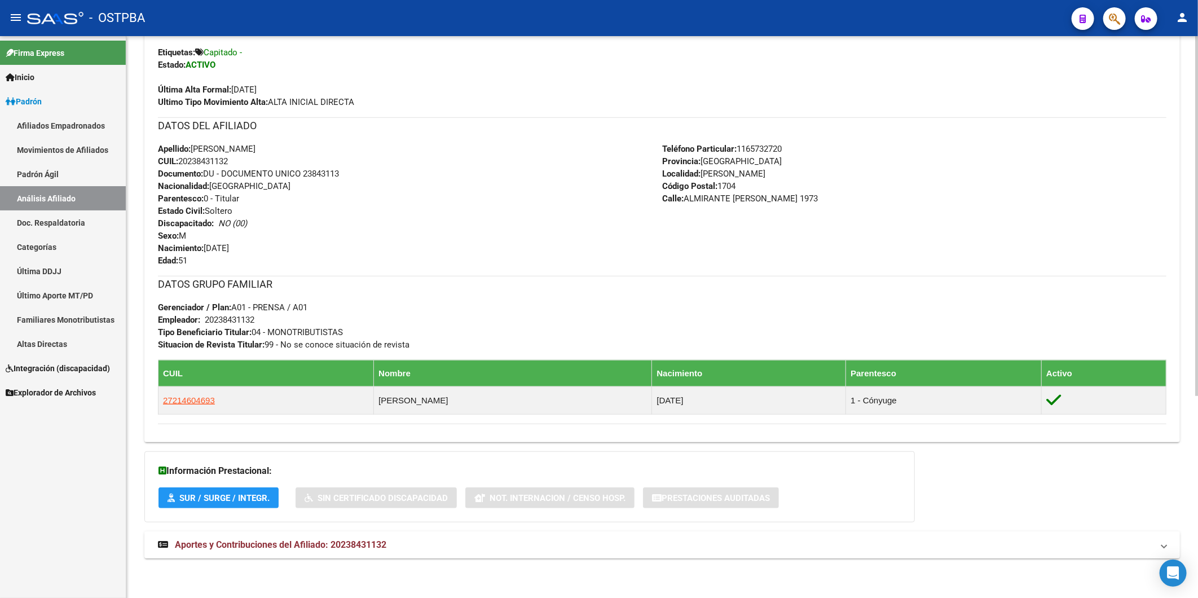
click at [367, 540] on span "Aportes y Contribuciones del Afiliado: 20238431132" at bounding box center [281, 544] width 212 height 11
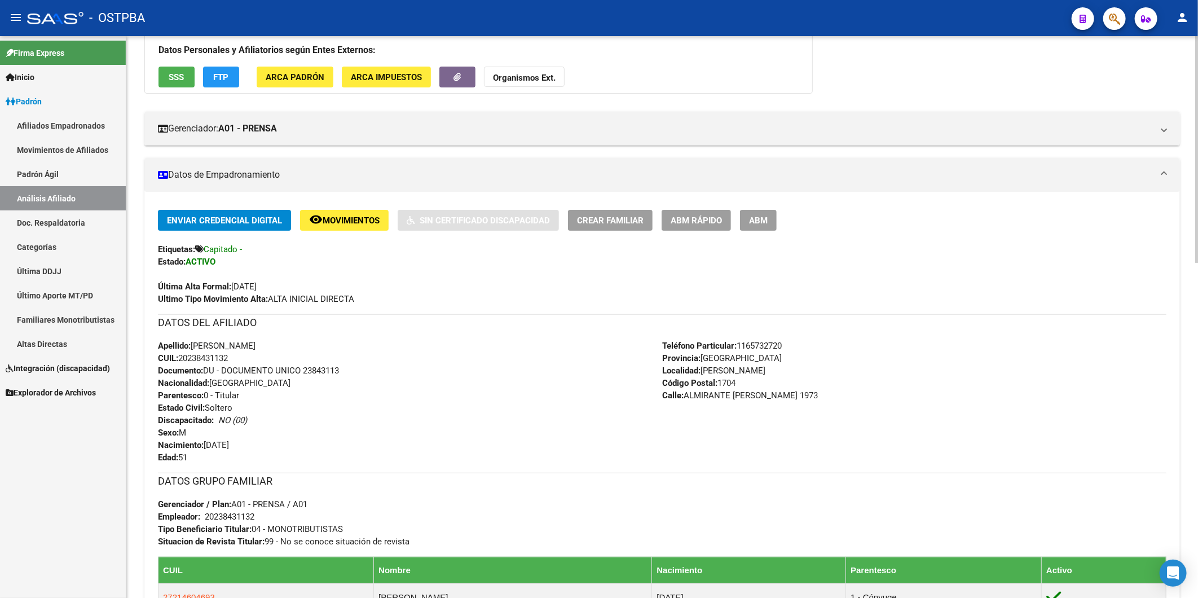
scroll to position [111, 0]
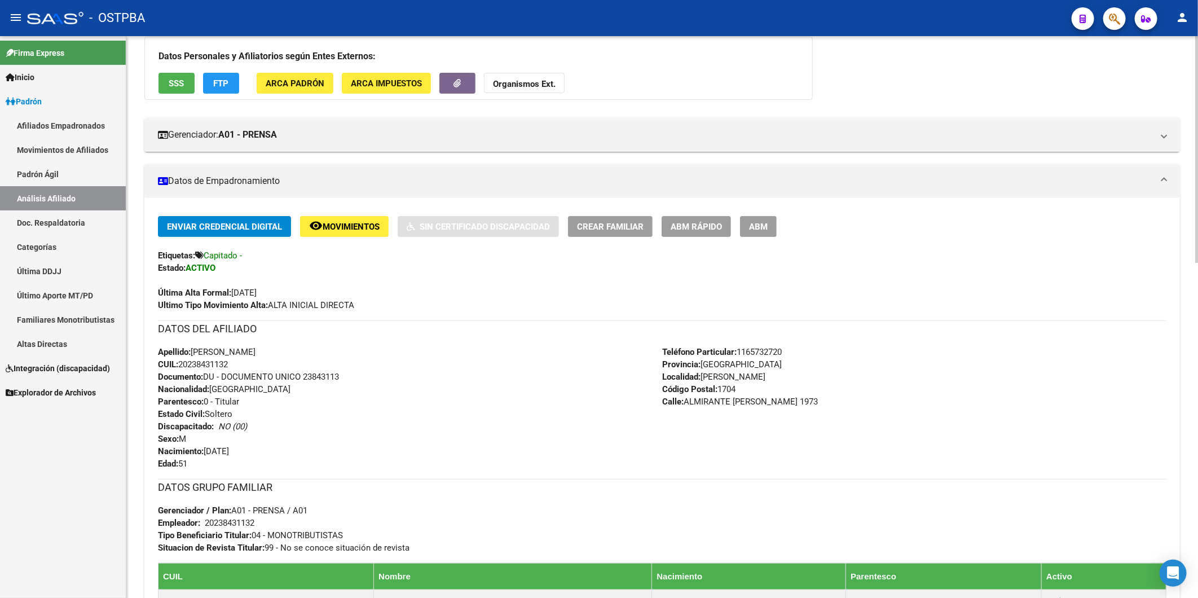
click at [548, 81] on strong "Organismos Ext." at bounding box center [524, 84] width 63 height 10
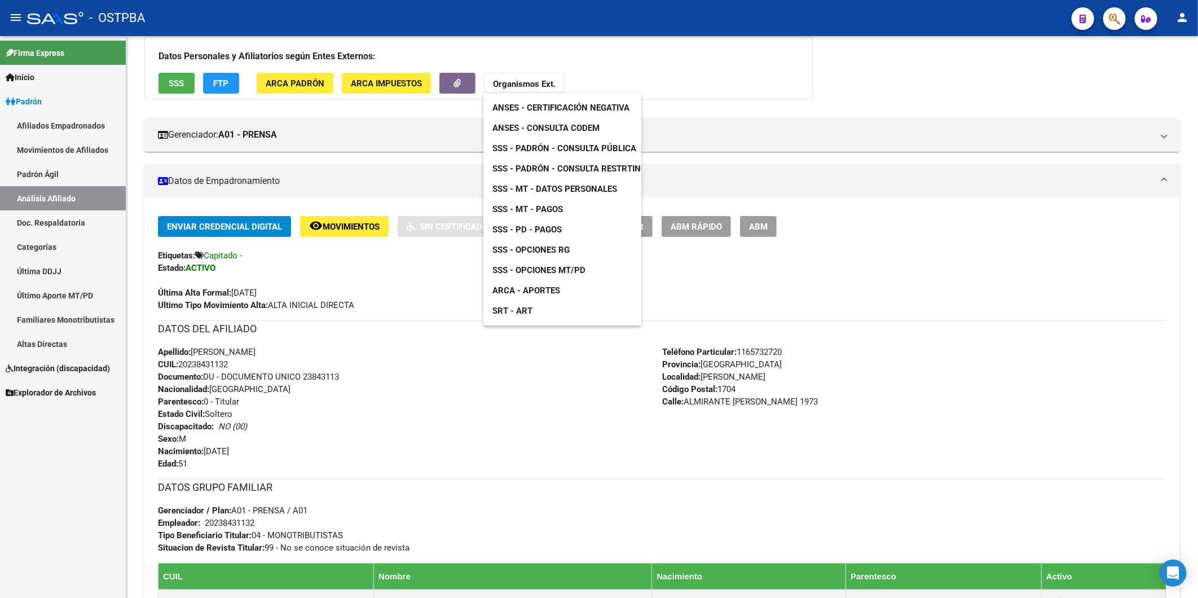
click at [563, 127] on span "ANSES - Consulta CODEM" at bounding box center [545, 128] width 107 height 10
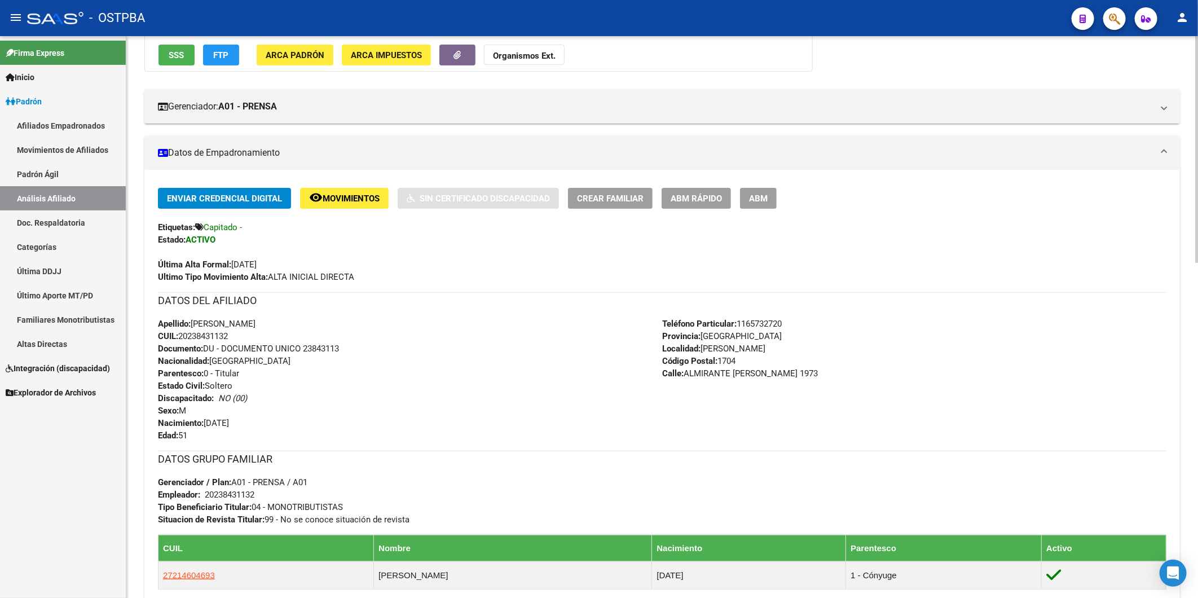
scroll to position [390, 0]
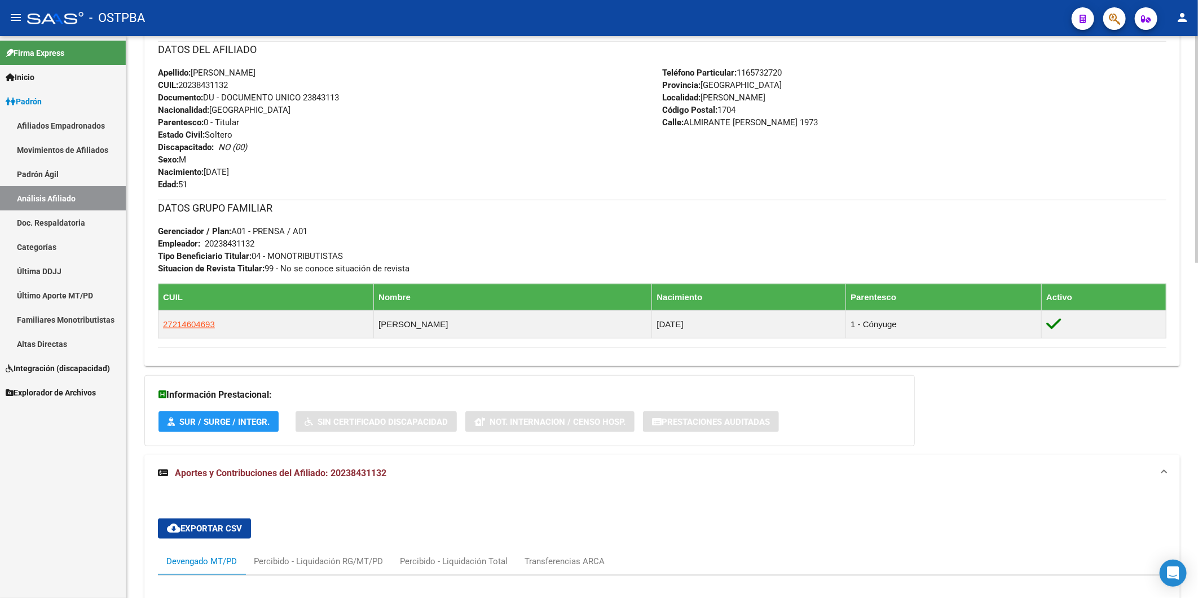
click at [712, 195] on div "Enviar Credencial Digital remove_red_eye Movimientos Sin Certificado Discapacid…" at bounding box center [662, 142] width 1009 height 411
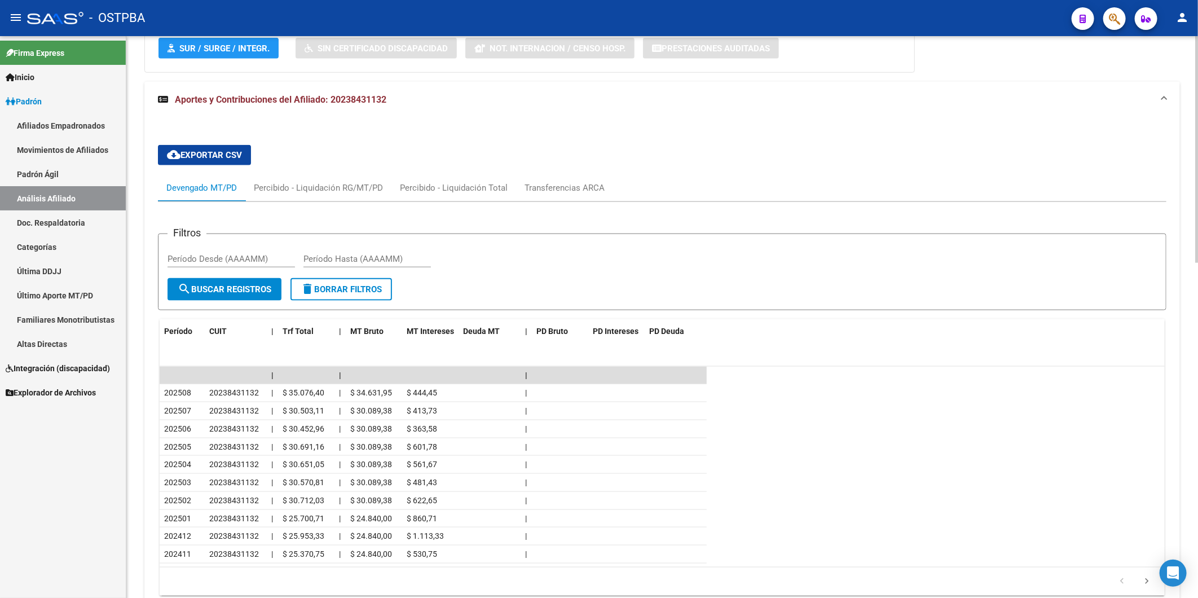
scroll to position [829, 0]
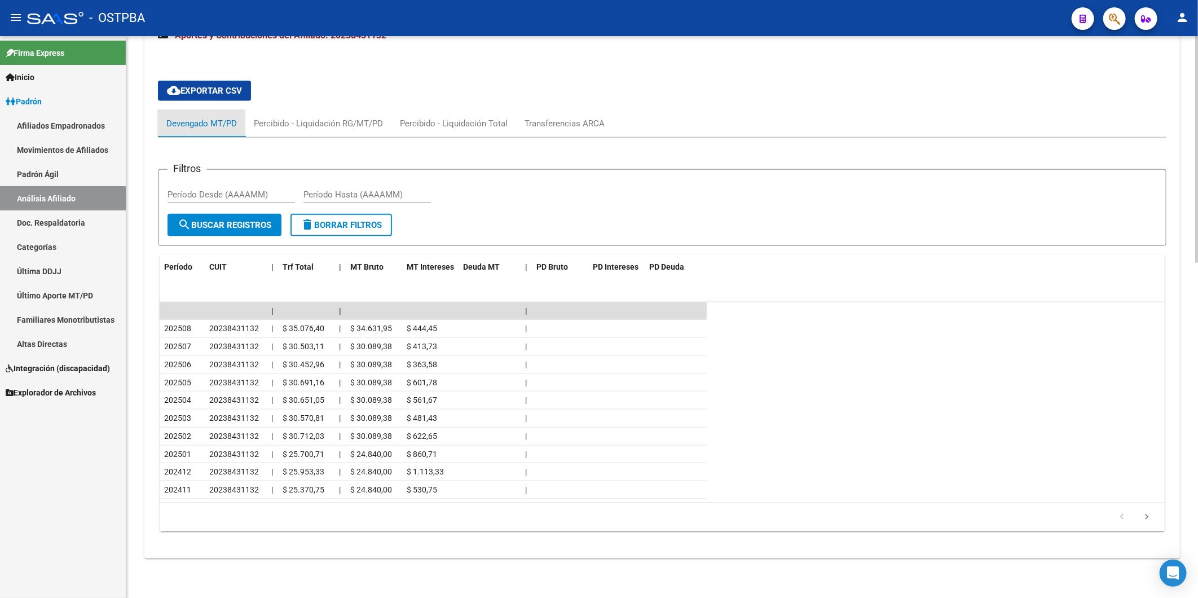
click at [188, 120] on div "Devengado MT/PD" at bounding box center [201, 123] width 71 height 12
click at [170, 267] on span "Período" at bounding box center [178, 266] width 28 height 9
click at [171, 267] on span "Período" at bounding box center [178, 266] width 28 height 9
click at [218, 121] on div "Devengado MT/PD" at bounding box center [201, 123] width 71 height 12
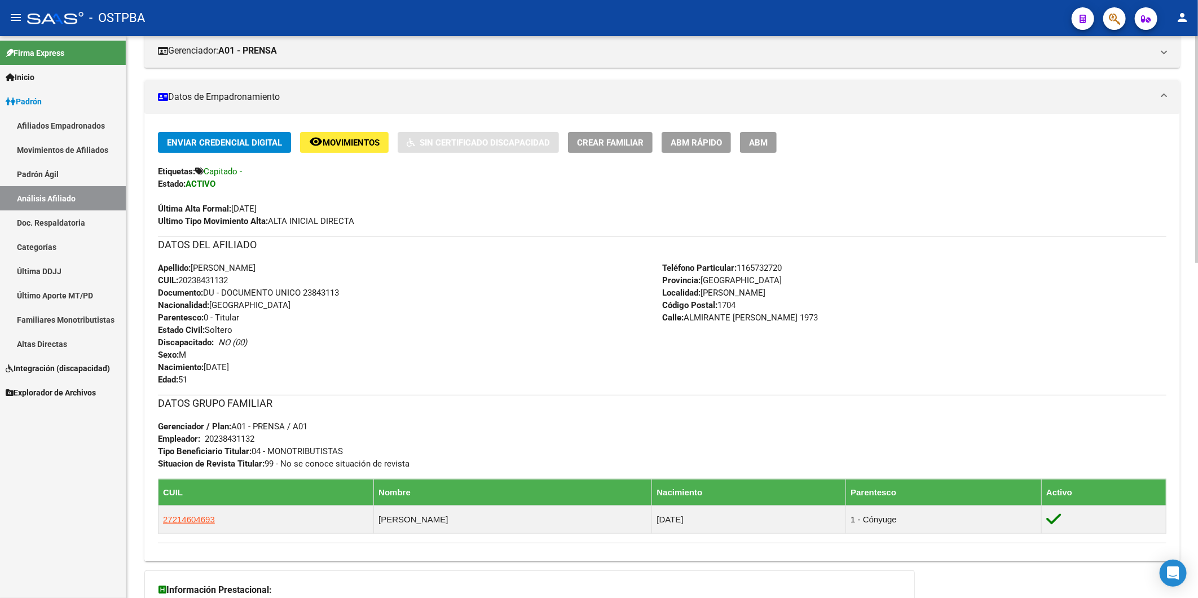
scroll to position [14, 0]
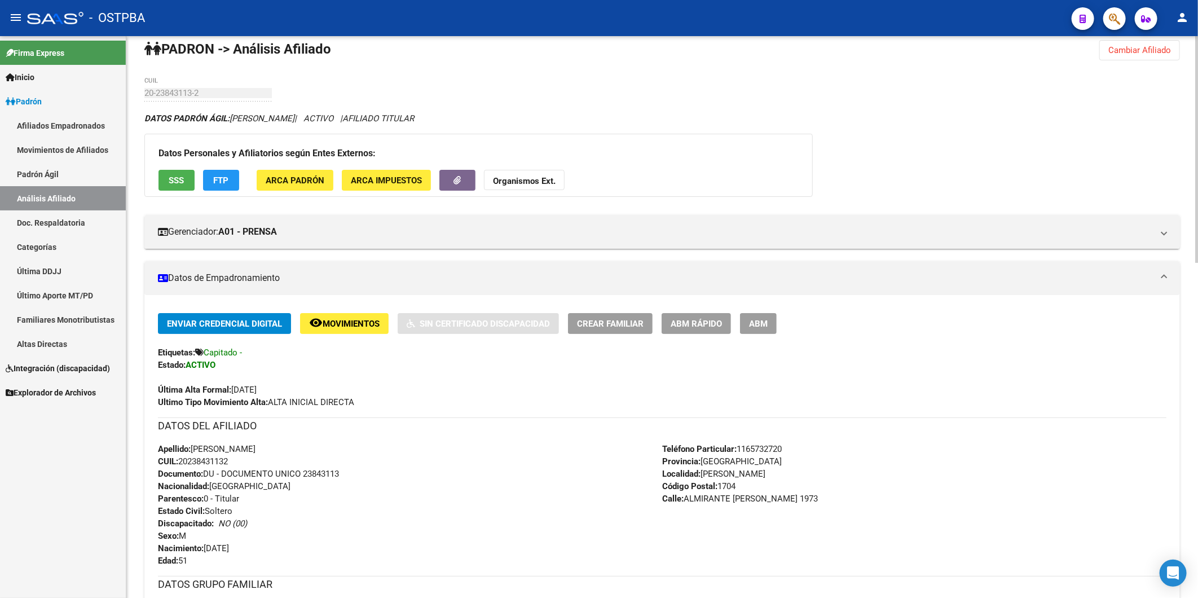
click at [327, 329] on span "Movimientos" at bounding box center [351, 324] width 57 height 10
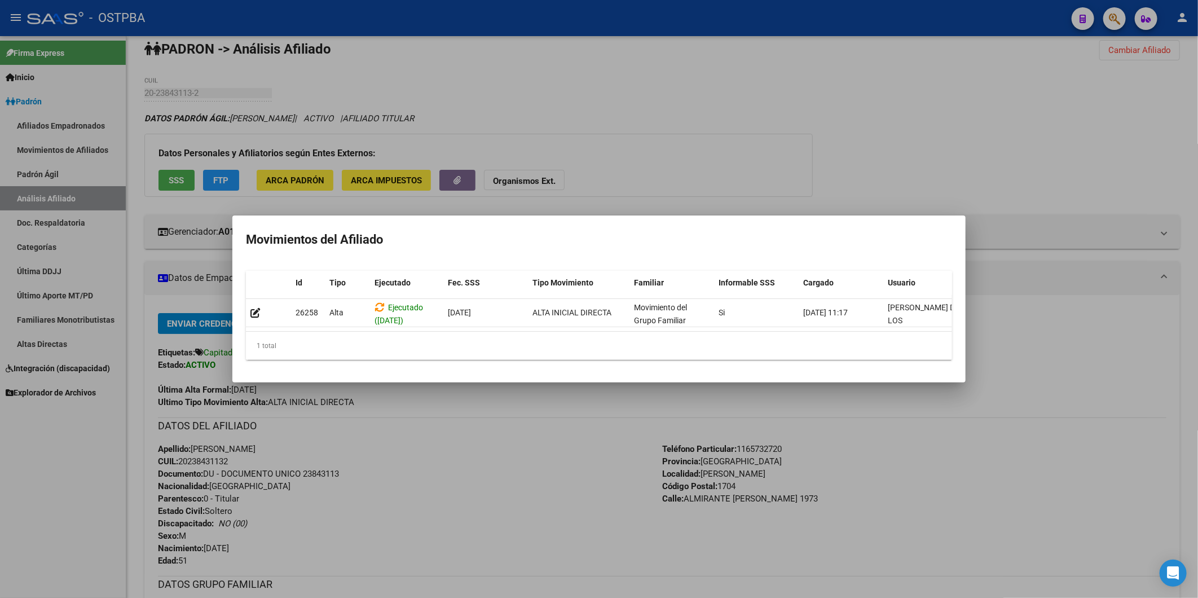
click at [495, 423] on div at bounding box center [599, 299] width 1198 height 598
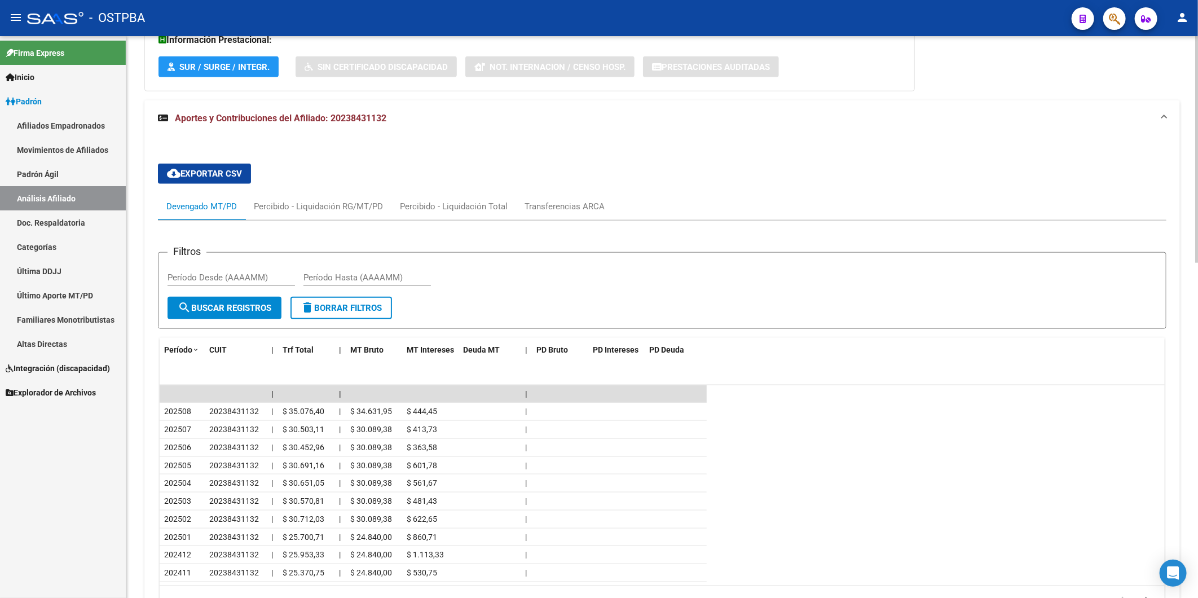
scroll to position [766, 0]
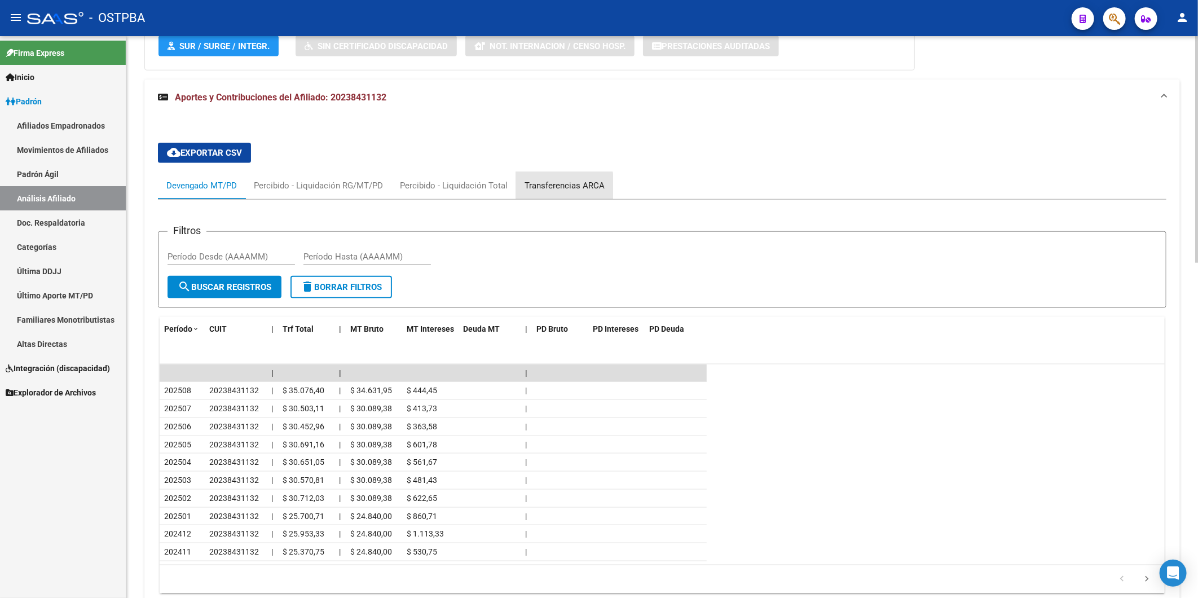
click at [561, 188] on div "Transferencias ARCA" at bounding box center [565, 185] width 80 height 12
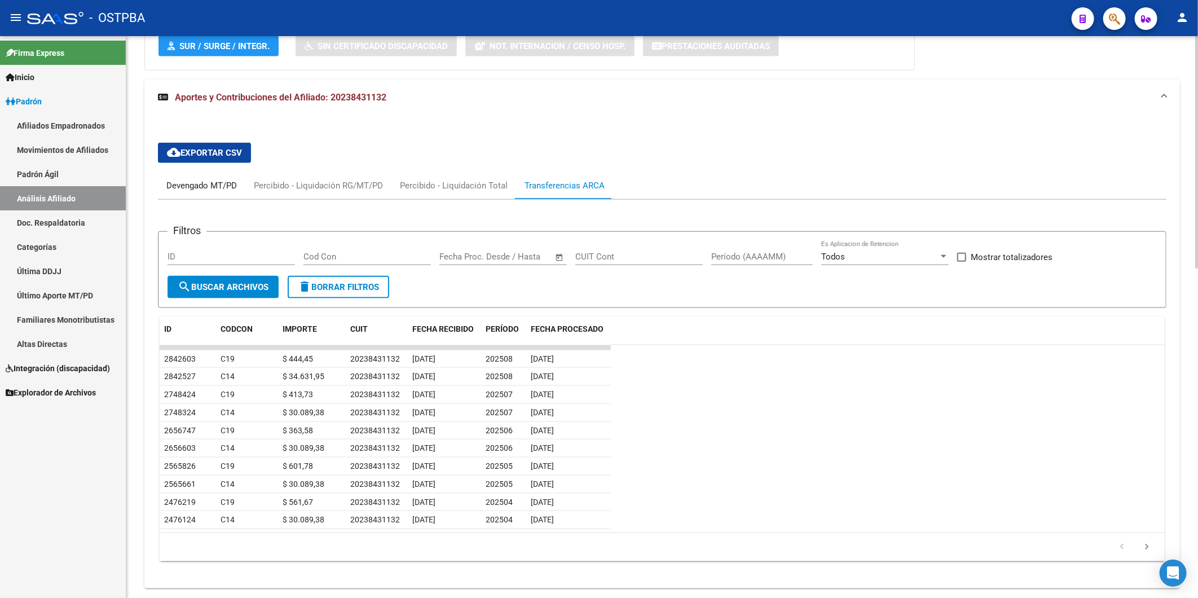
click at [227, 192] on div "Devengado MT/PD" at bounding box center [201, 185] width 71 height 12
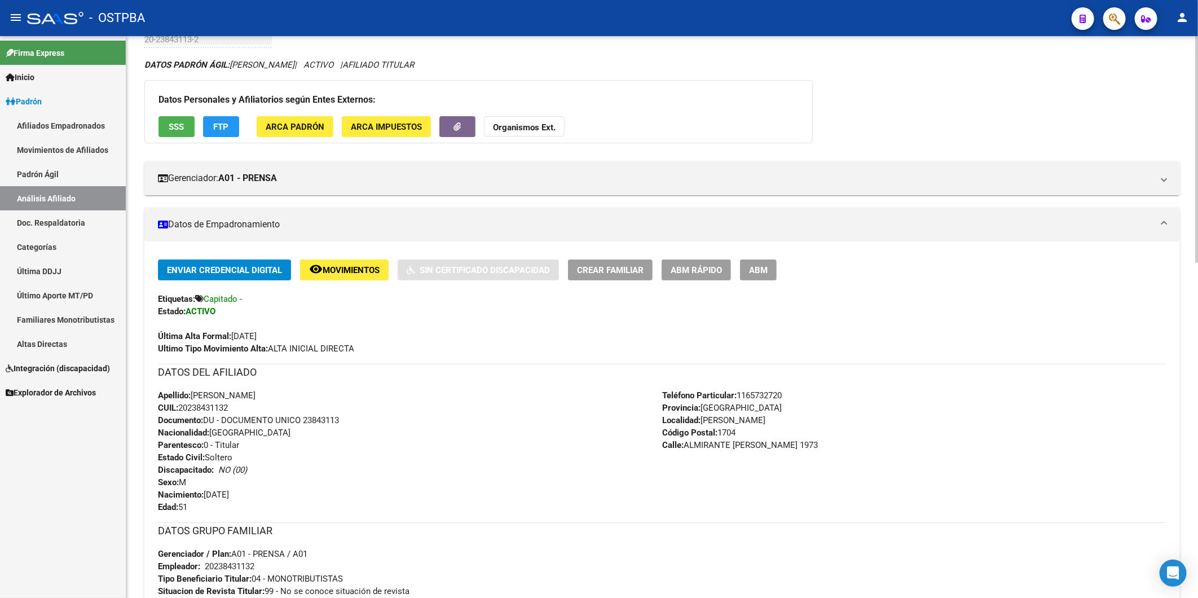
scroll to position [0, 0]
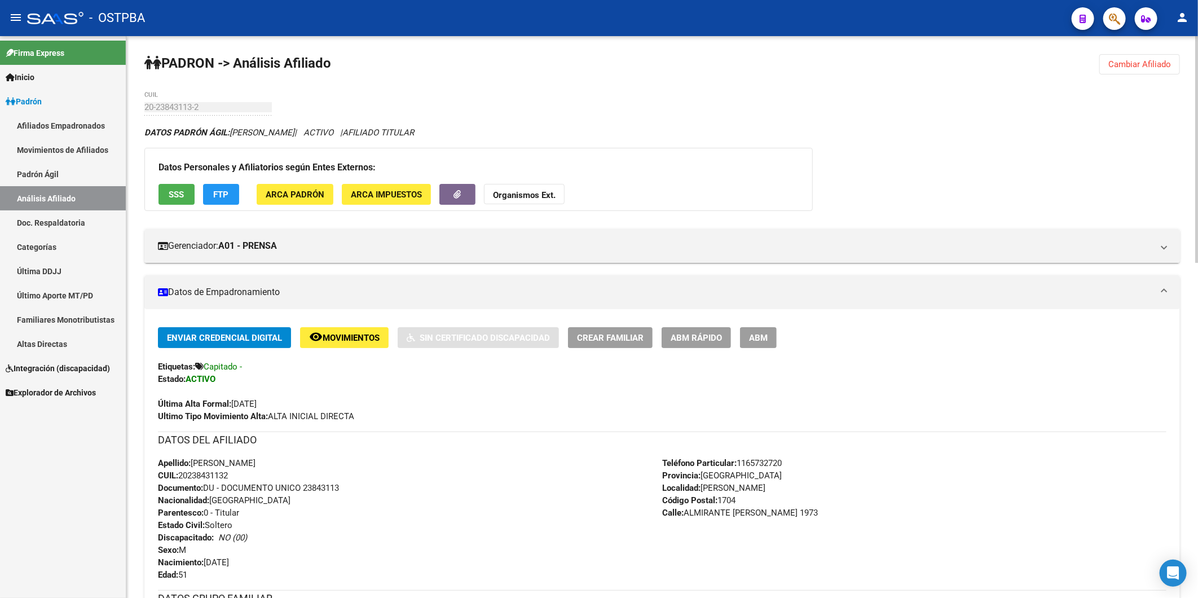
click at [417, 184] on button "ARCA Impuestos" at bounding box center [386, 194] width 89 height 21
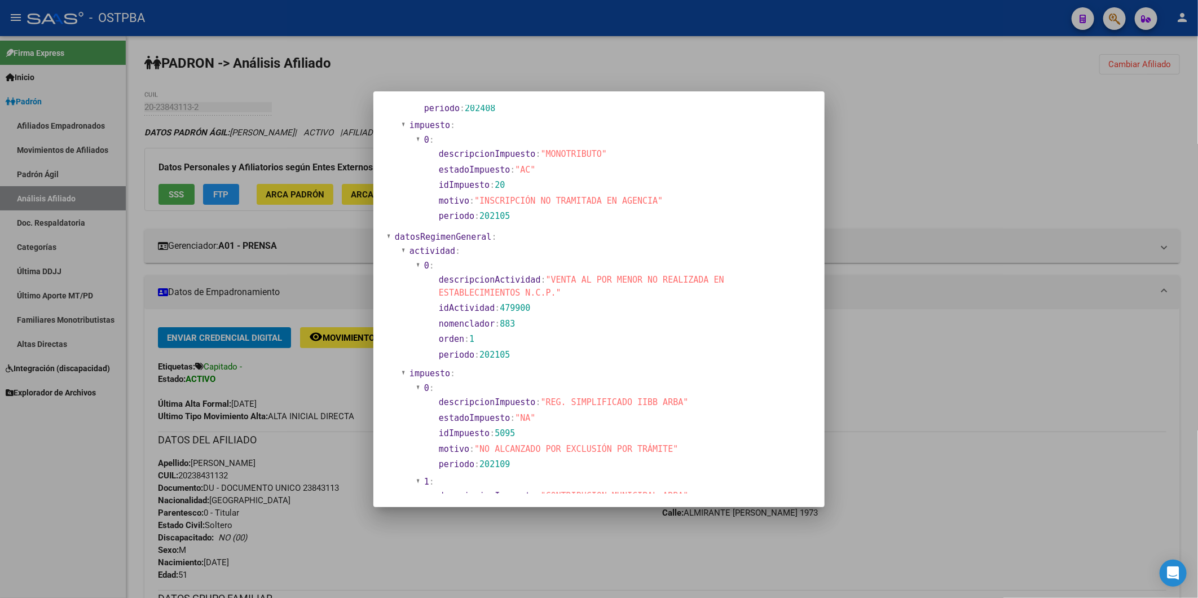
scroll to position [722, 0]
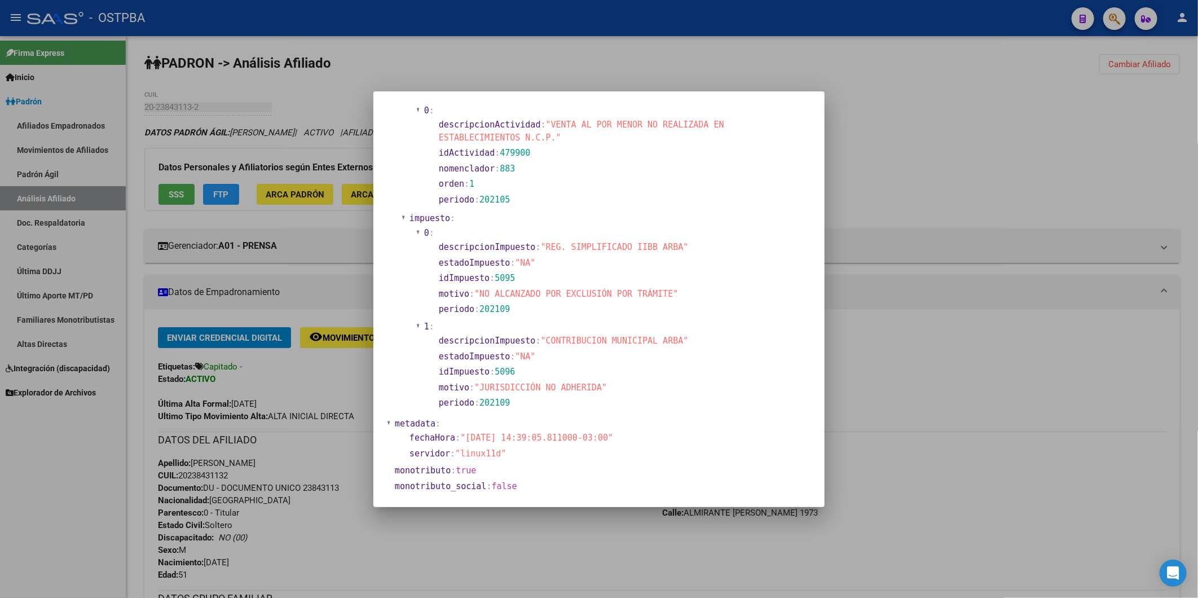
drag, startPoint x: 848, startPoint y: 177, endPoint x: 839, endPoint y: 178, distance: 9.1
click at [848, 175] on div at bounding box center [599, 299] width 1198 height 598
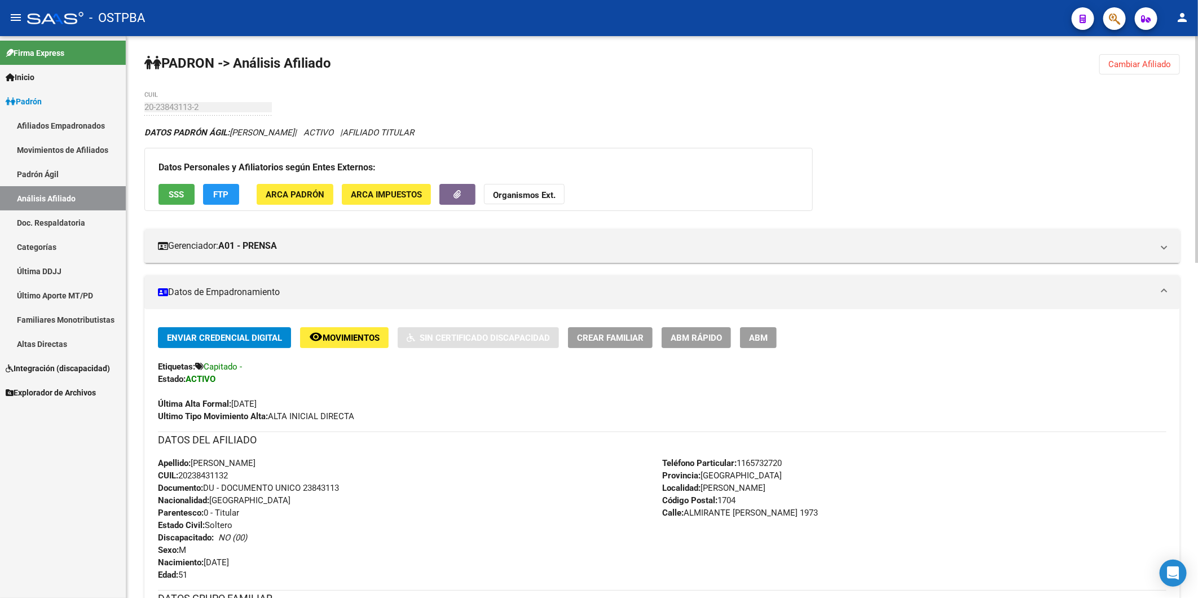
click at [543, 193] on strong "Organismos Ext." at bounding box center [524, 195] width 63 height 10
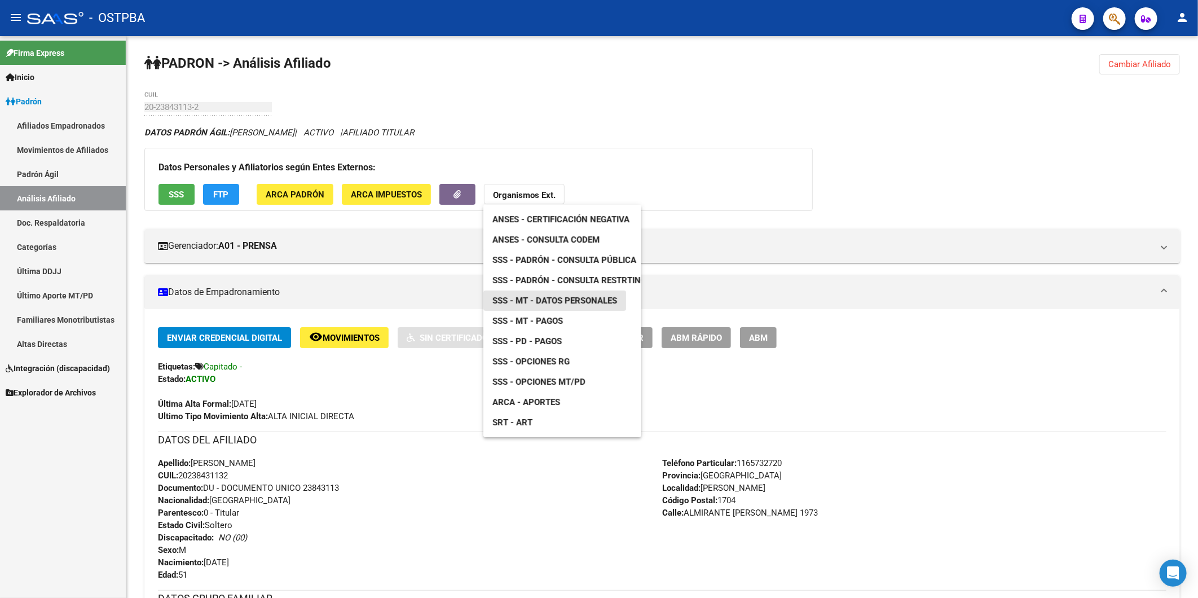
click at [574, 294] on link "SSS - MT - Datos Personales" at bounding box center [554, 301] width 143 height 20
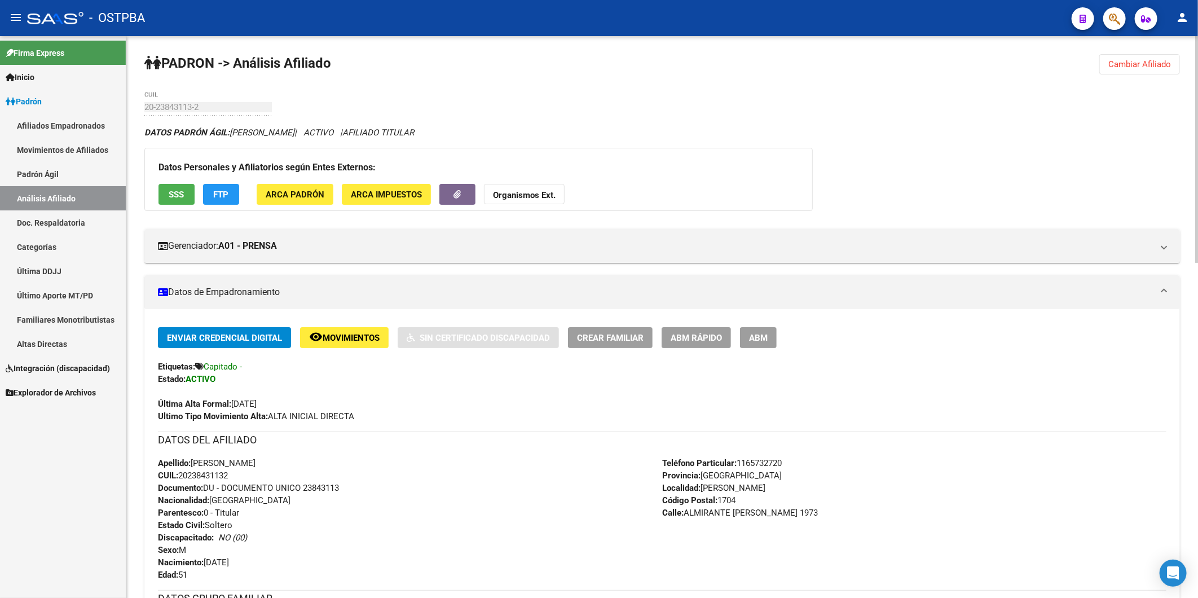
drag, startPoint x: 182, startPoint y: 477, endPoint x: 234, endPoint y: 477, distance: 52.5
click at [234, 477] on div "Apellido: [PERSON_NAME]: 20238431132 Documento: DU - DOCUMENTO UNICO 23843113 N…" at bounding box center [410, 519] width 504 height 124
copy span "20238431132"
click at [351, 468] on div "Apellido: [PERSON_NAME]: 20238431132 Documento: DU - DOCUMENTO UNICO 23843113 N…" at bounding box center [410, 519] width 504 height 124
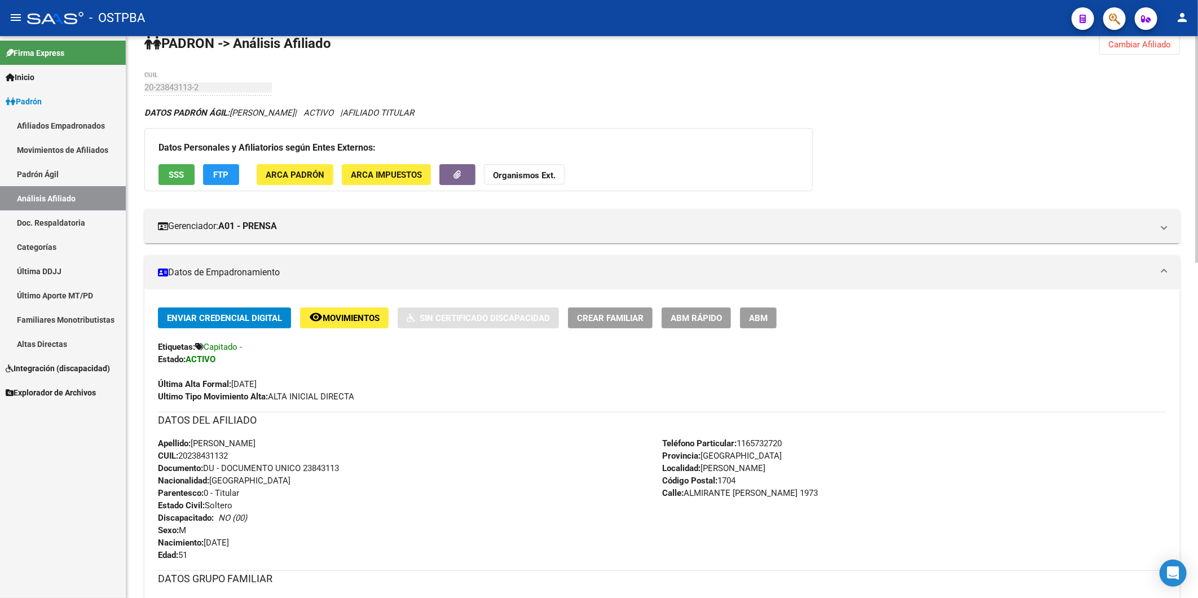
scroll to position [0, 0]
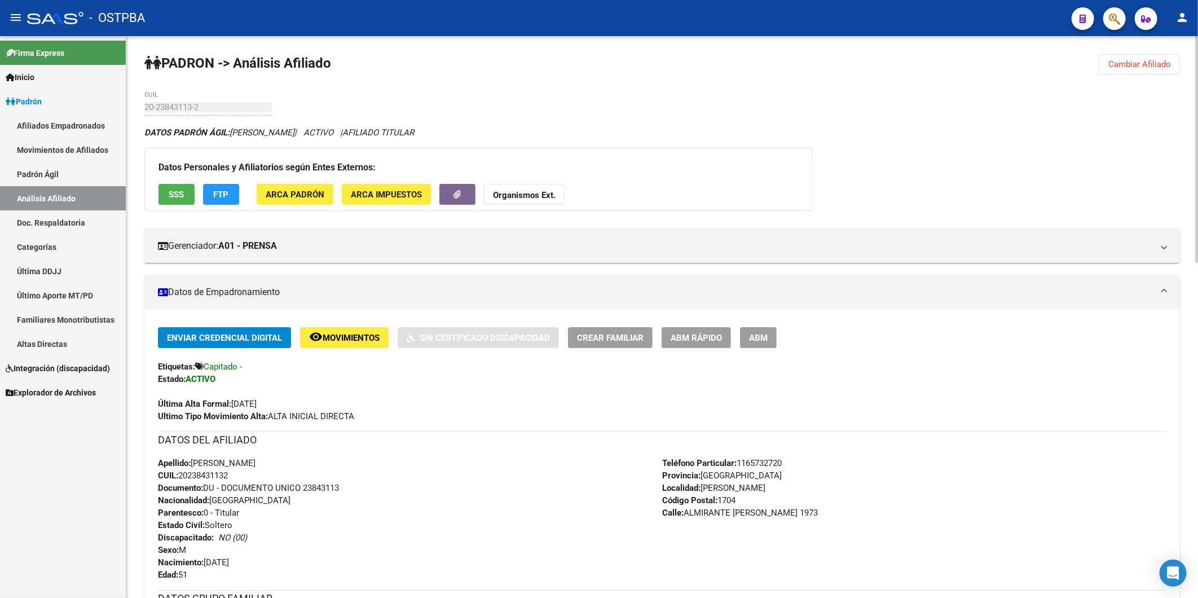
click at [1118, 60] on span "Cambiar Afiliado" at bounding box center [1139, 64] width 63 height 10
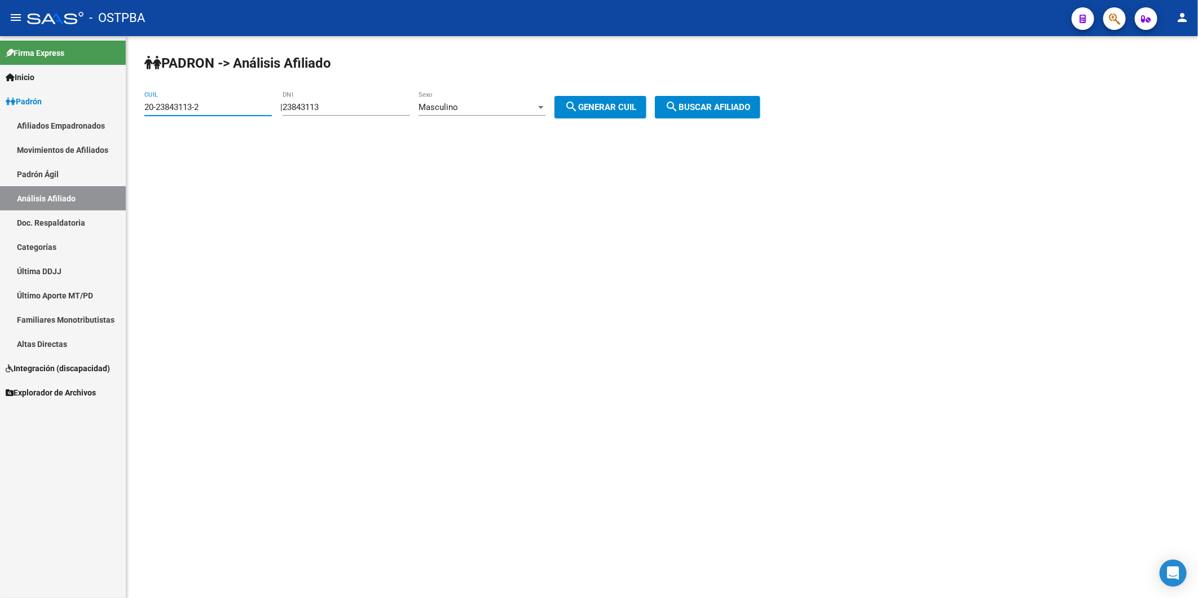
drag, startPoint x: 217, startPoint y: 103, endPoint x: 137, endPoint y: 108, distance: 80.3
click at [137, 108] on div "PADRON -> Análisis Afiliado 20-23843113-2 CUIL | 23843113 DNI Masculino Sexo se…" at bounding box center [662, 95] width 1072 height 118
drag, startPoint x: 359, startPoint y: 109, endPoint x: 218, endPoint y: 100, distance: 141.3
click at [282, 117] on div "PADRON -> Análisis Afiliado CUIL | 23843113 DNI Masculino Sexo search Generar C…" at bounding box center [662, 95] width 1072 height 118
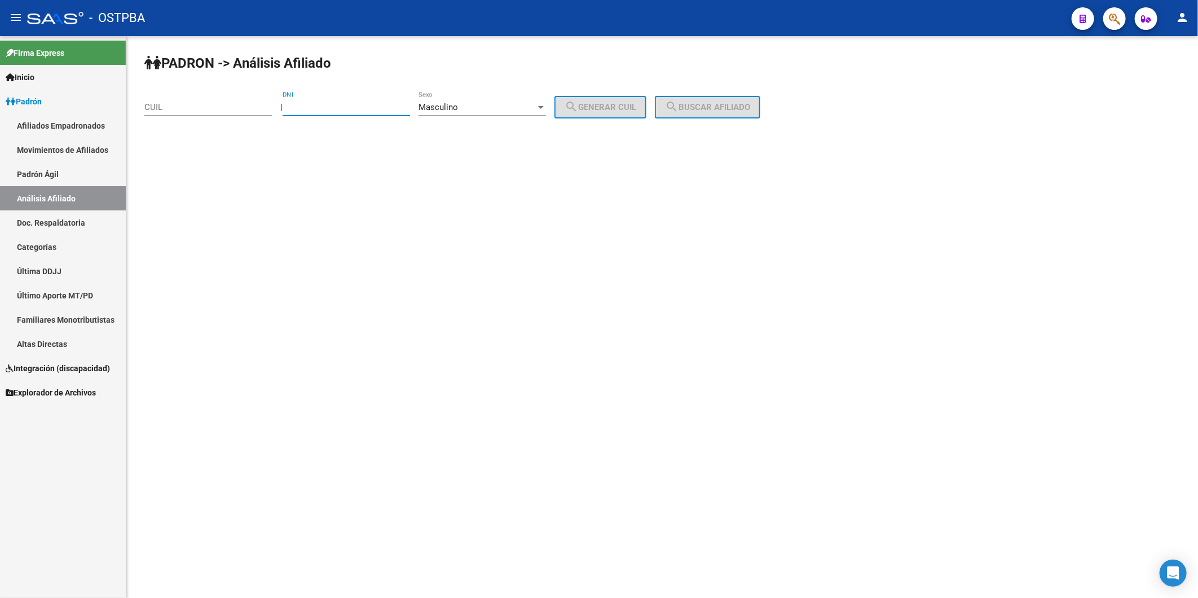
click at [329, 104] on input "DNI" at bounding box center [346, 107] width 127 height 10
drag, startPoint x: 791, startPoint y: 386, endPoint x: 723, endPoint y: 324, distance: 92.7
click at [782, 379] on mat-sidenav-content "PADRON -> Análisis Afiliado CUIL | DNI Masculino Sexo search Generar CUIL searc…" at bounding box center [662, 317] width 1072 height 562
click at [355, 103] on input "DNI" at bounding box center [346, 107] width 127 height 10
click at [420, 311] on mat-sidenav-content "PADRON -> Análisis Afiliado CUIL | DNI Masculino Sexo search Generar CUIL searc…" at bounding box center [662, 317] width 1072 height 562
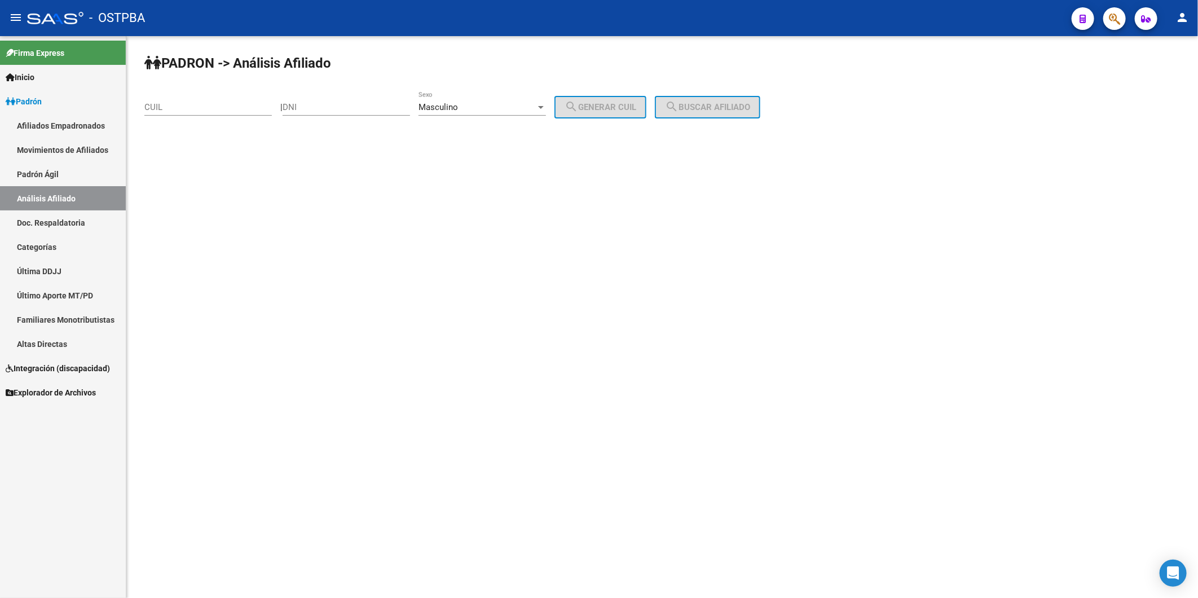
click at [335, 202] on mat-sidenav-content "PADRON -> Análisis Afiliado CUIL | DNI Masculino Sexo search Generar CUIL searc…" at bounding box center [662, 317] width 1072 height 562
click at [364, 104] on input "DNI" at bounding box center [346, 107] width 127 height 10
type input "24310845"
click at [546, 104] on div at bounding box center [541, 107] width 10 height 9
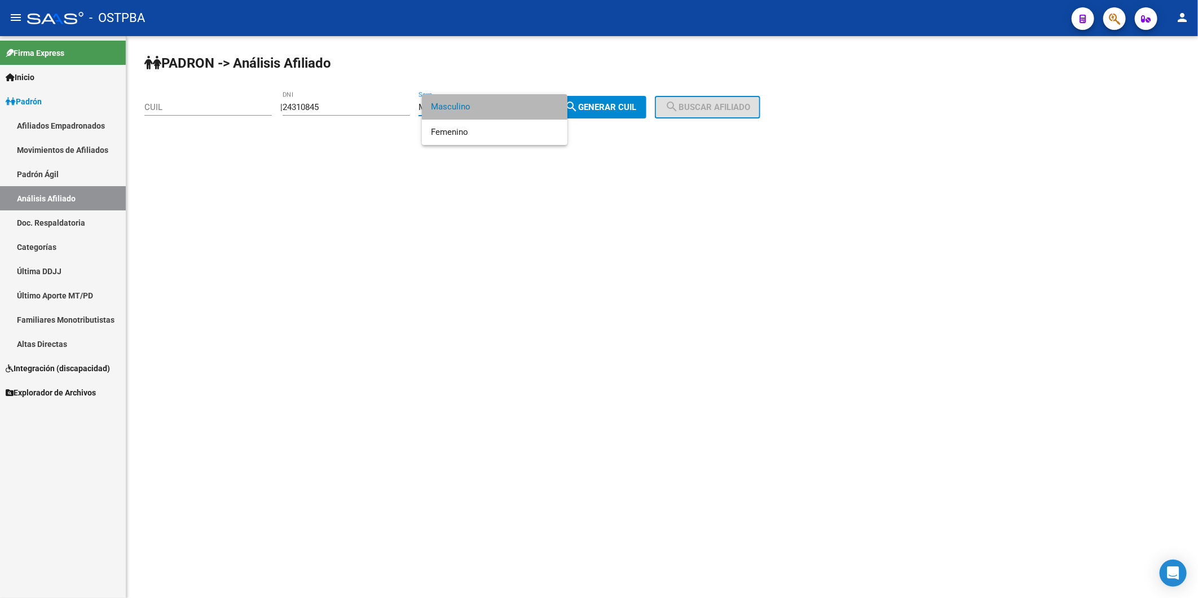
click at [476, 109] on span "Masculino" at bounding box center [494, 106] width 127 height 25
drag, startPoint x: 598, startPoint y: 111, endPoint x: 602, endPoint y: 99, distance: 12.5
click at [600, 102] on span "search Generar CUIL" at bounding box center [601, 107] width 72 height 10
type input "20-24310845-5"
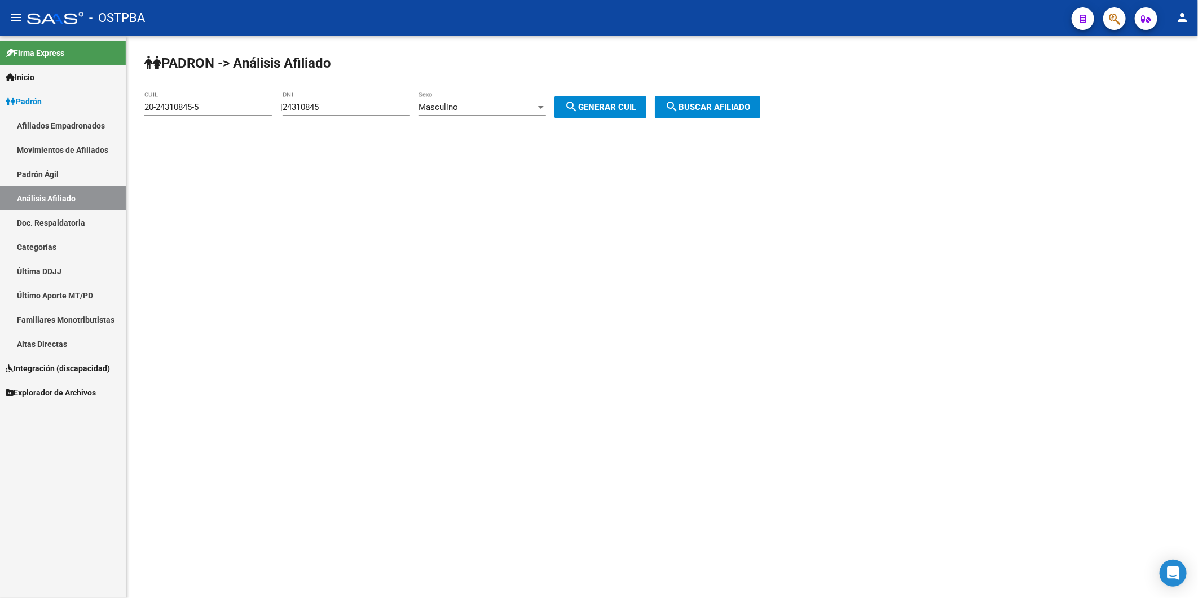
click at [718, 111] on span "search Buscar afiliado" at bounding box center [707, 107] width 85 height 10
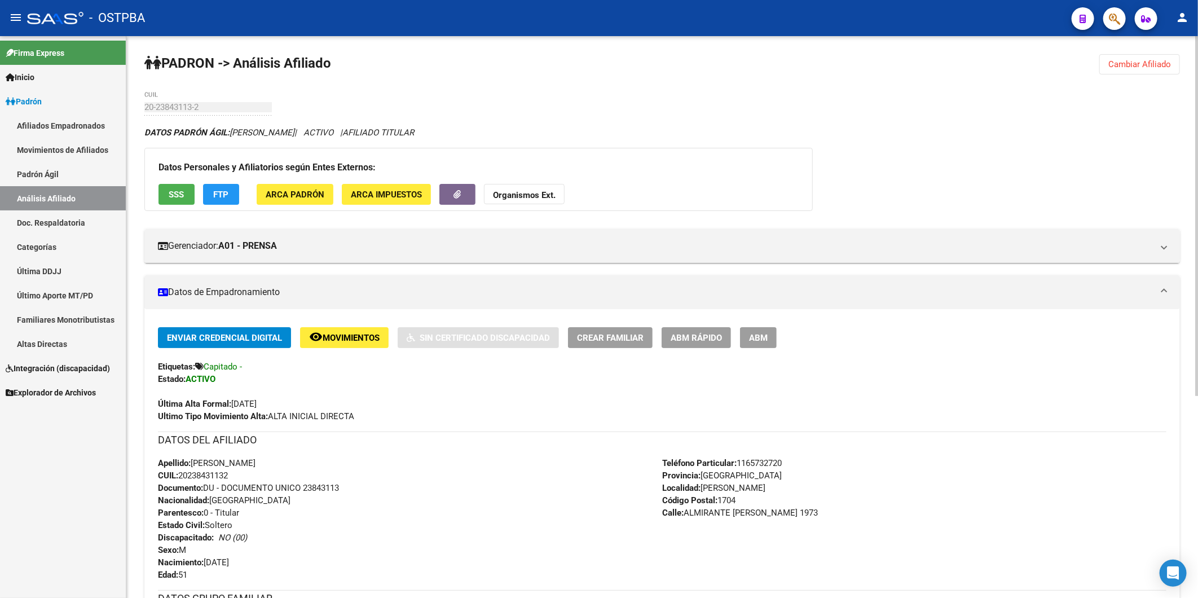
click at [1143, 69] on span "Cambiar Afiliado" at bounding box center [1139, 64] width 63 height 10
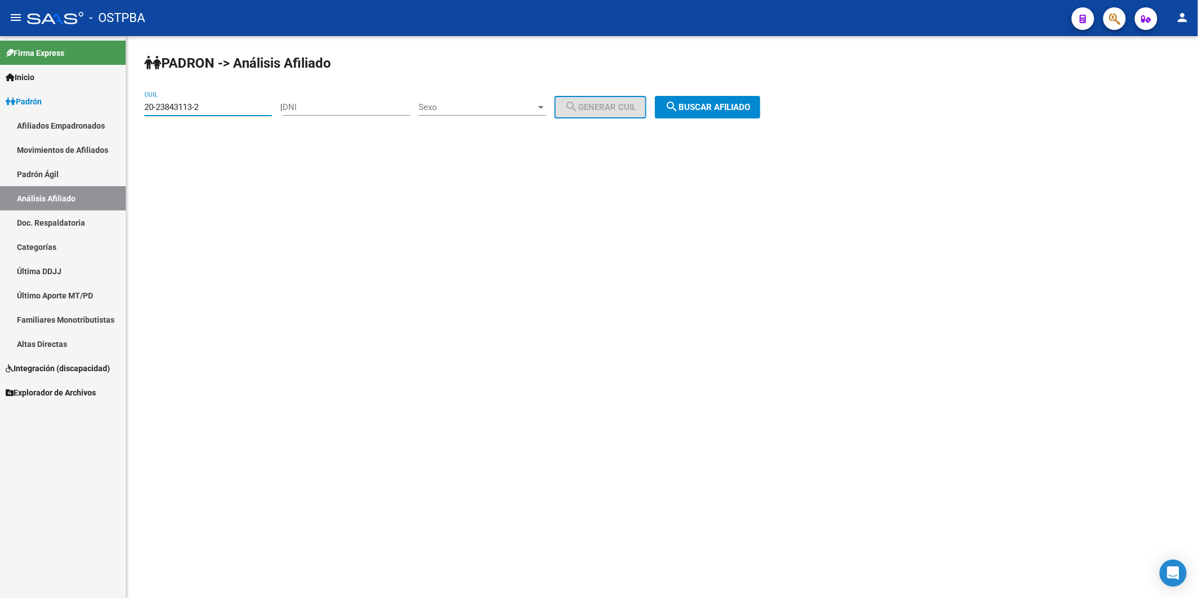
drag, startPoint x: 247, startPoint y: 109, endPoint x: 13, endPoint y: 114, distance: 233.6
click at [129, 120] on div "PADRON -> Análisis Afiliado 20-23843113-2 CUIL | DNI Sexo Sexo search Generar C…" at bounding box center [662, 95] width 1072 height 118
click at [322, 106] on input "DNI" at bounding box center [346, 107] width 127 height 10
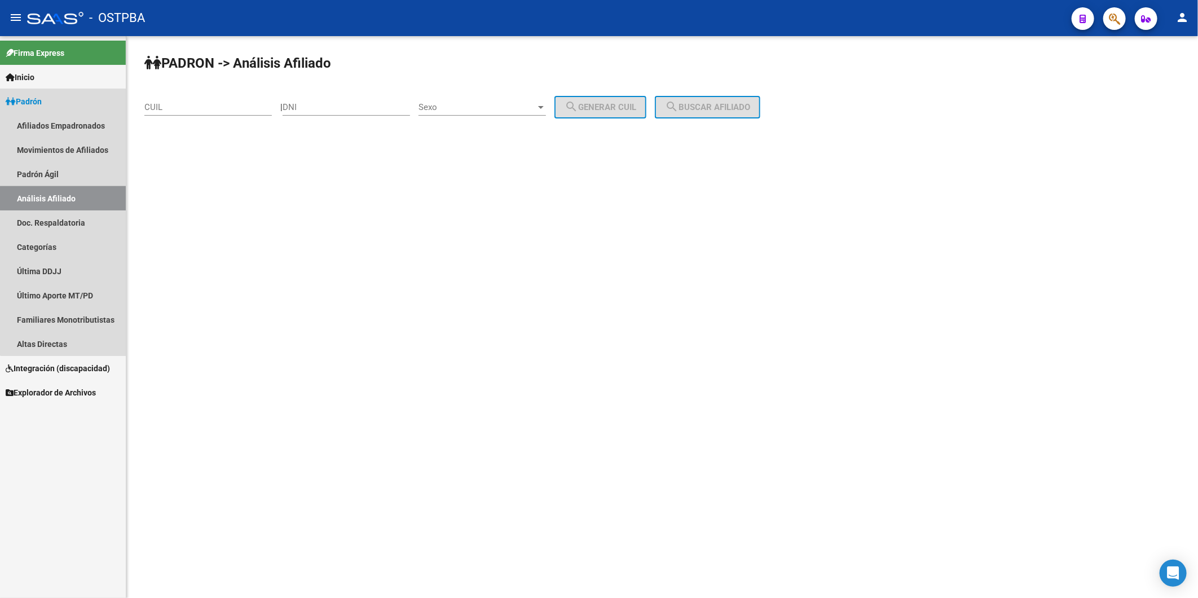
click at [76, 196] on link "Análisis Afiliado" at bounding box center [63, 198] width 126 height 24
click at [25, 343] on link "Altas Directas" at bounding box center [63, 344] width 126 height 24
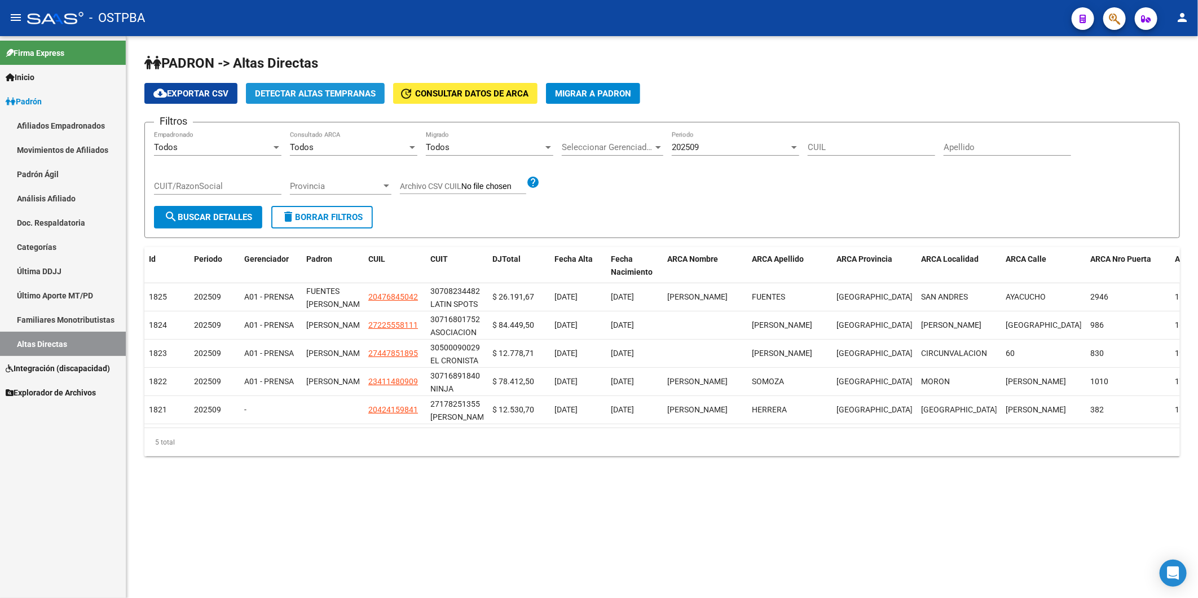
click at [328, 94] on span "Detectar Altas Tempranas" at bounding box center [315, 94] width 121 height 10
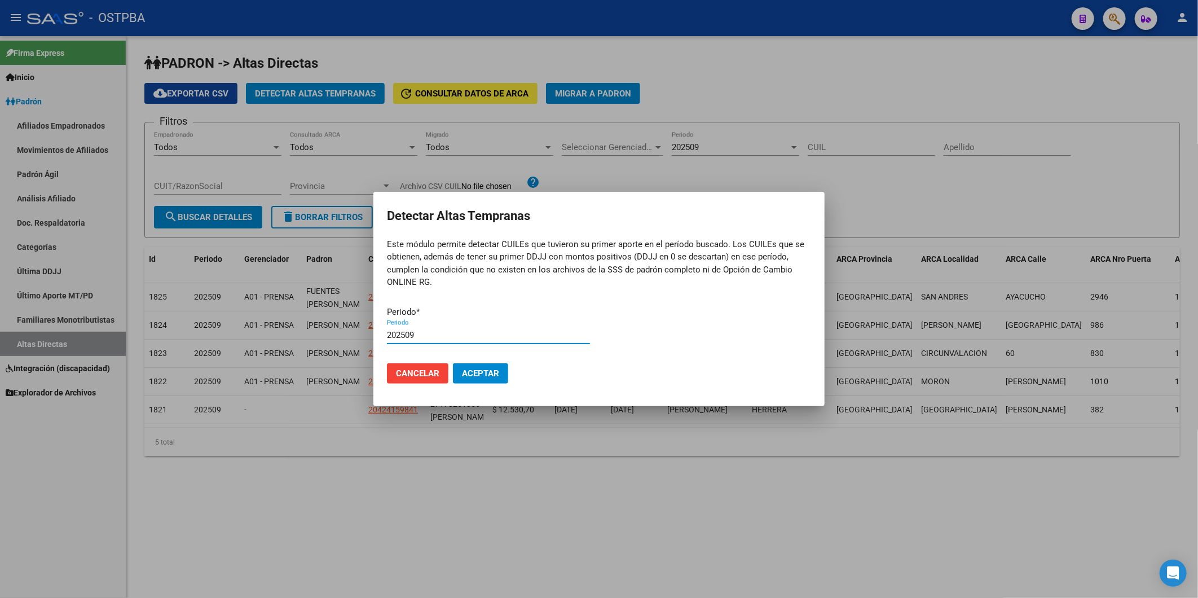
type input "202509"
click at [453, 363] on button "Aceptar" at bounding box center [480, 373] width 55 height 20
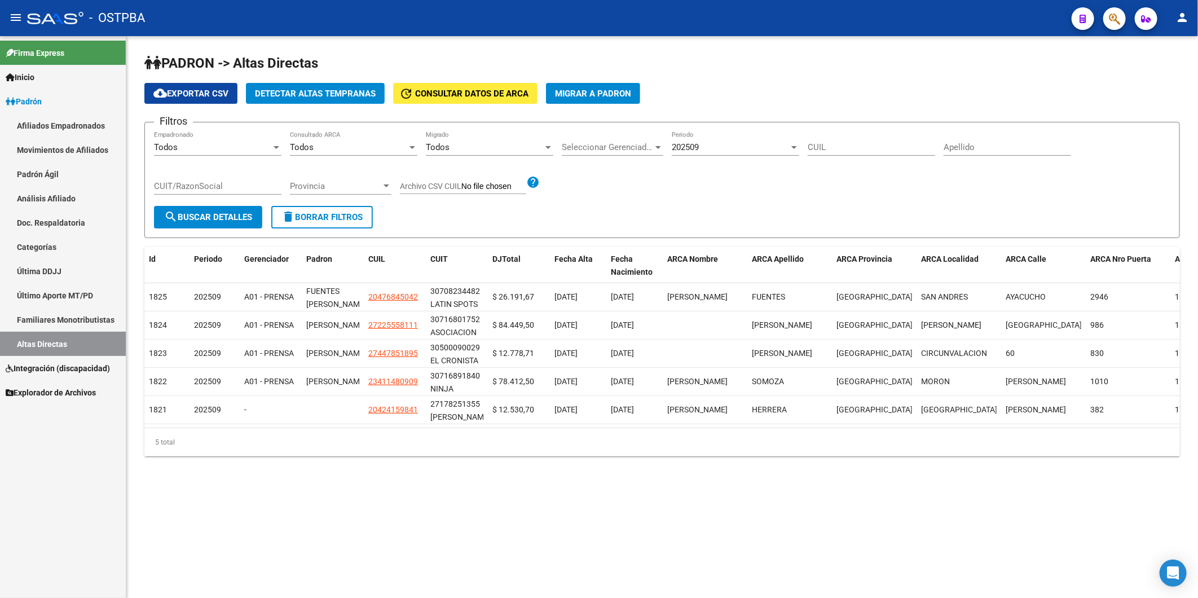
drag, startPoint x: 342, startPoint y: 380, endPoint x: 1071, endPoint y: 80, distance: 788.2
click at [1055, 15] on div "- OSTPBA" at bounding box center [545, 18] width 1036 height 25
